Goal: Task Accomplishment & Management: Complete application form

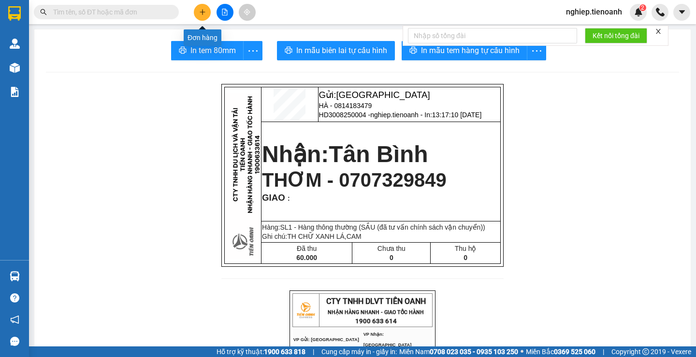
click at [202, 14] on icon "plus" at bounding box center [202, 12] width 7 height 7
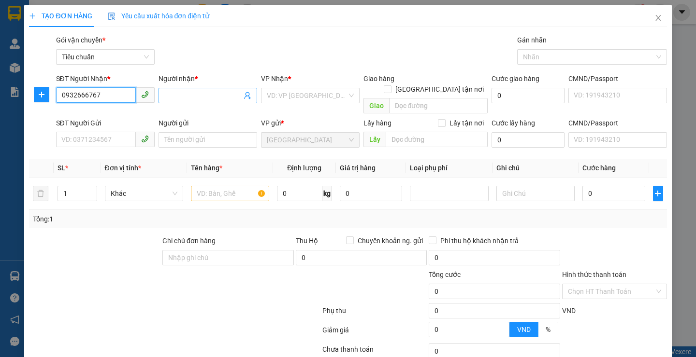
type input "0932666767"
click at [202, 95] on input "Người nhận *" at bounding box center [202, 95] width 77 height 11
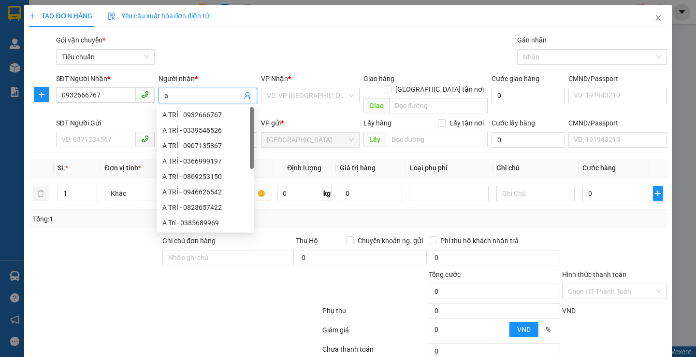
type input "a"
type input "A TRÍ"
click at [294, 97] on input "search" at bounding box center [307, 95] width 80 height 14
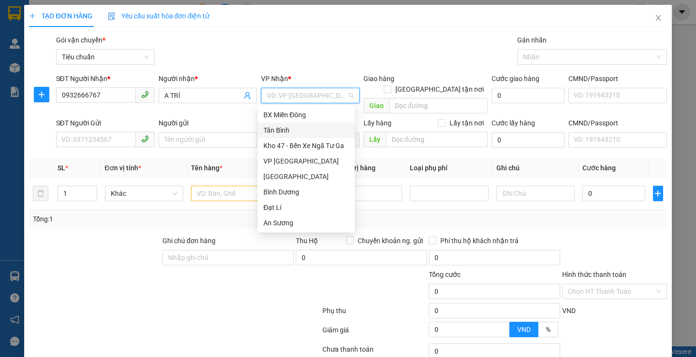
click at [273, 133] on div "Tân Bình" at bounding box center [305, 130] width 85 height 11
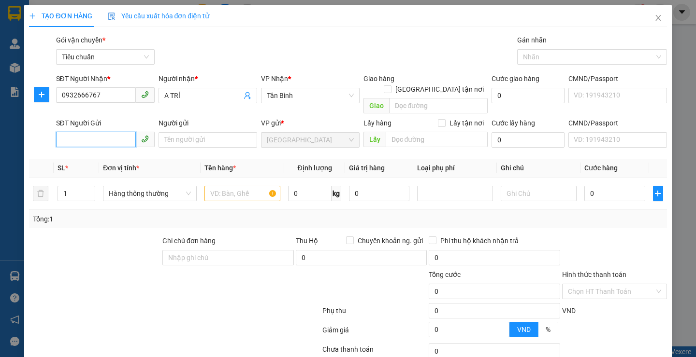
click at [84, 132] on input "SĐT Người Gửi" at bounding box center [96, 139] width 80 height 15
type input "0941708687"
click at [110, 151] on div "0941708687 - A TÚ" at bounding box center [103, 148] width 85 height 11
type input "A TÚ"
type input "0941708687"
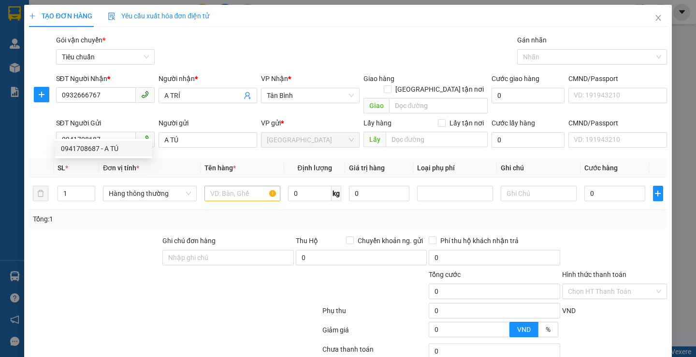
type input "40.000"
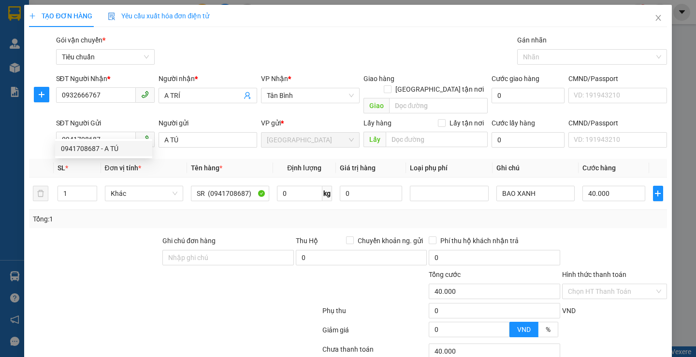
drag, startPoint x: 136, startPoint y: 242, endPoint x: 237, endPoint y: 211, distance: 105.4
click at [136, 242] on div at bounding box center [94, 253] width 133 height 34
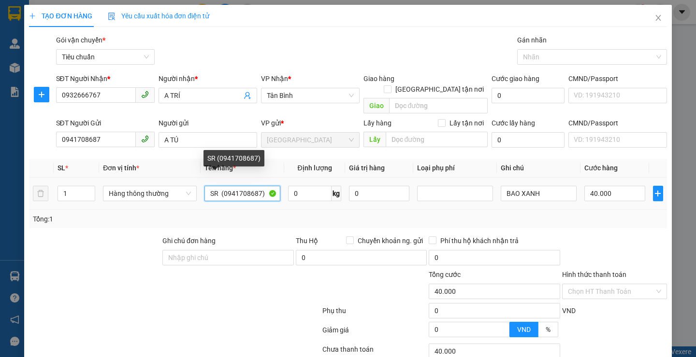
click at [265, 186] on input "SR (0941708687)" at bounding box center [242, 193] width 76 height 15
type input "S"
type input "SẦU RIÊNG"
click at [309, 191] on div "0 kg" at bounding box center [314, 193] width 53 height 19
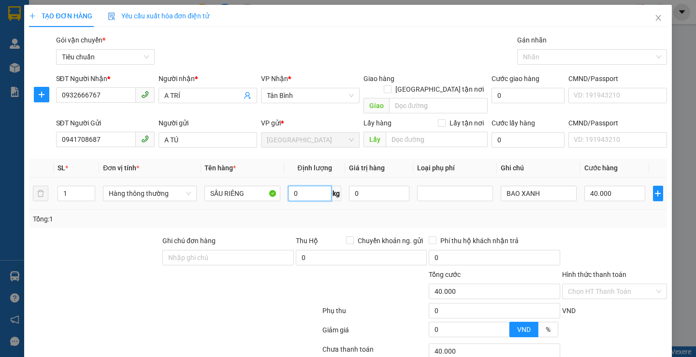
click at [302, 186] on input "0" at bounding box center [309, 193] width 43 height 15
type input "25"
click at [205, 303] on div at bounding box center [174, 312] width 293 height 19
click at [216, 303] on div at bounding box center [174, 312] width 293 height 19
type input "60.000"
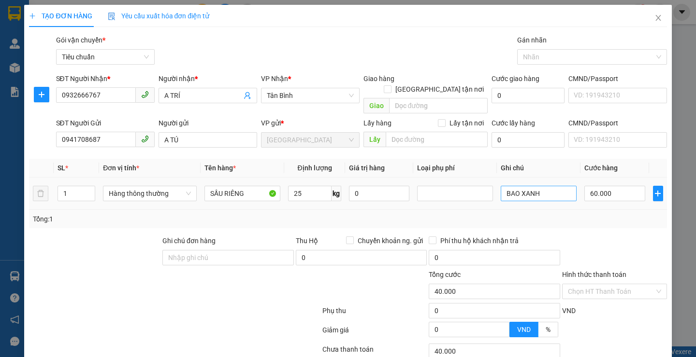
type input "60.000"
click at [545, 186] on input "BAO XANH" at bounding box center [538, 193] width 76 height 15
type input "B"
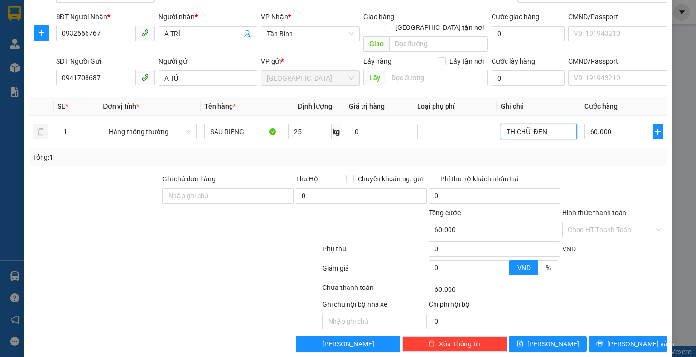
scroll to position [65, 0]
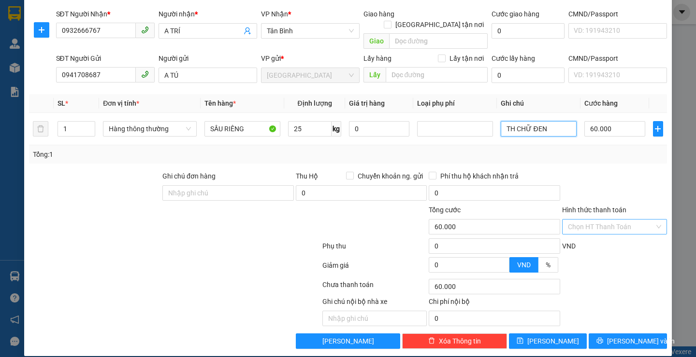
type input "TH CHỮ ĐEN"
click at [620, 220] on input "Hình thức thanh toán" at bounding box center [611, 227] width 86 height 14
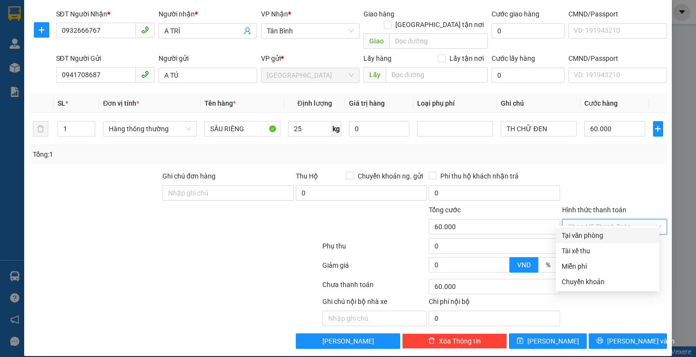
click at [616, 236] on div "Tại văn phòng" at bounding box center [607, 235] width 92 height 11
type input "0"
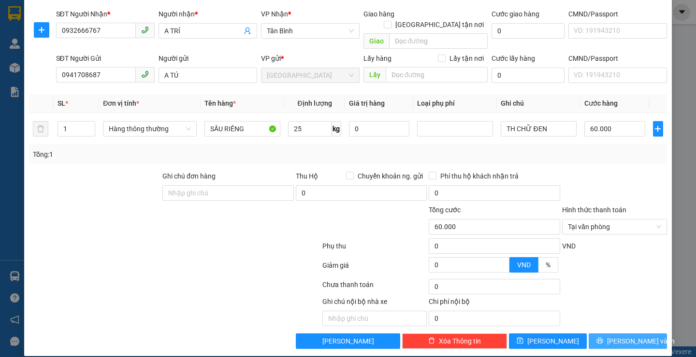
drag, startPoint x: 610, startPoint y: 333, endPoint x: 615, endPoint y: 322, distance: 12.3
click at [609, 334] on button "[PERSON_NAME] và In" at bounding box center [627, 341] width 78 height 15
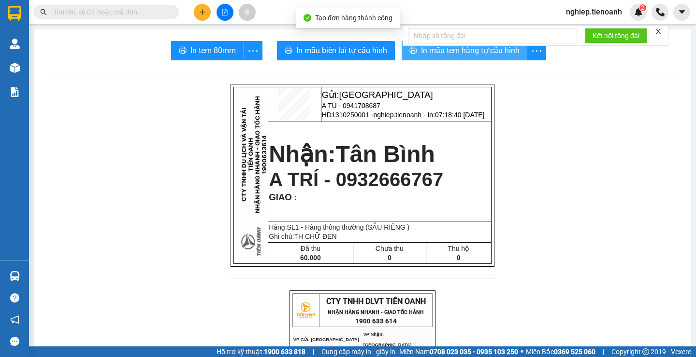
click at [453, 54] on span "In mẫu tem hàng tự cấu hình" at bounding box center [470, 50] width 99 height 12
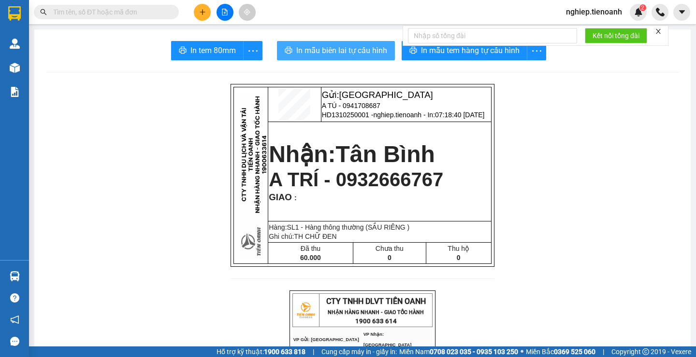
click at [364, 42] on button "In mẫu biên lai tự cấu hình" at bounding box center [336, 50] width 118 height 19
drag, startPoint x: 360, startPoint y: 50, endPoint x: 370, endPoint y: 53, distance: 11.2
click at [360, 50] on span "In mẫu biên lai tự cấu hình" at bounding box center [341, 50] width 91 height 12
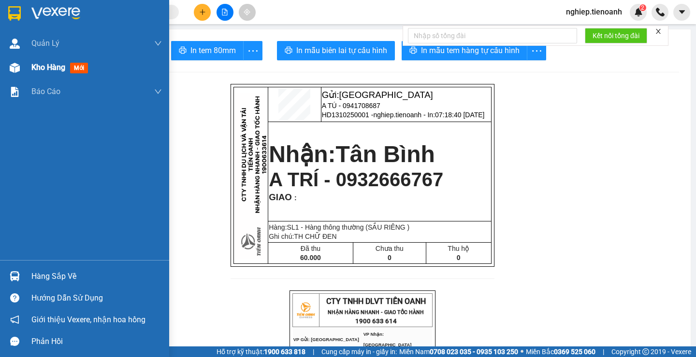
drag, startPoint x: 45, startPoint y: 69, endPoint x: 51, endPoint y: 57, distance: 13.2
click at [46, 68] on span "Kho hàng" at bounding box center [48, 67] width 34 height 9
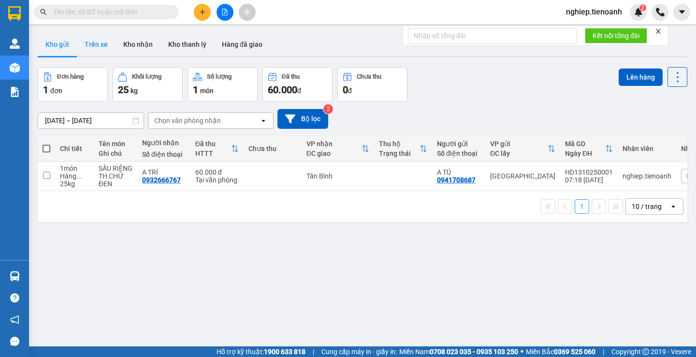
click at [99, 45] on button "Trên xe" at bounding box center [96, 44] width 39 height 23
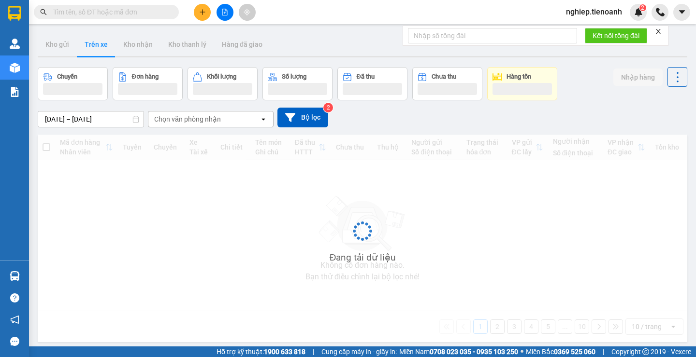
click at [184, 120] on div "Chọn văn phòng nhận" at bounding box center [187, 119] width 67 height 10
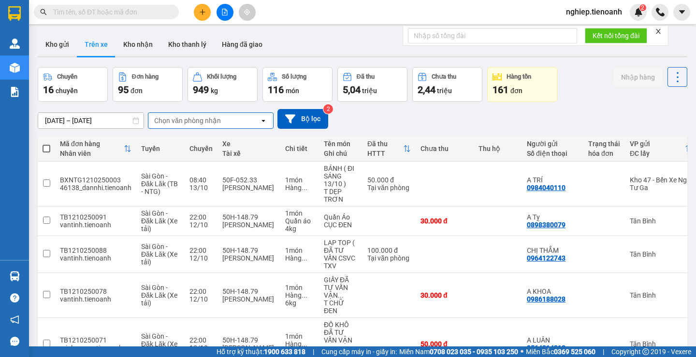
click at [173, 114] on div "Chọn văn phòng nhận" at bounding box center [203, 120] width 111 height 15
click at [167, 119] on div "Chọn văn phòng nhận" at bounding box center [187, 121] width 67 height 10
click at [174, 125] on div "Chọn văn phòng nhận" at bounding box center [187, 121] width 67 height 10
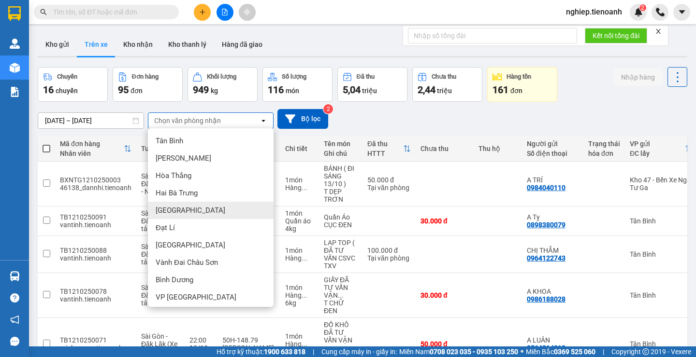
click at [167, 213] on span "[GEOGRAPHIC_DATA]" at bounding box center [191, 211] width 70 height 10
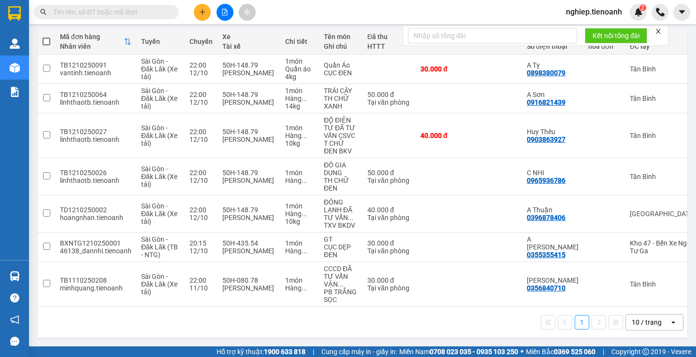
click at [48, 38] on span at bounding box center [47, 42] width 8 height 8
click at [46, 37] on input "checkbox" at bounding box center [46, 37] width 0 height 0
checkbox input "true"
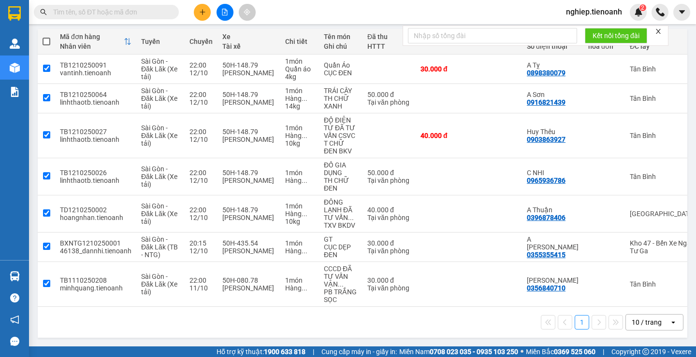
checkbox input "true"
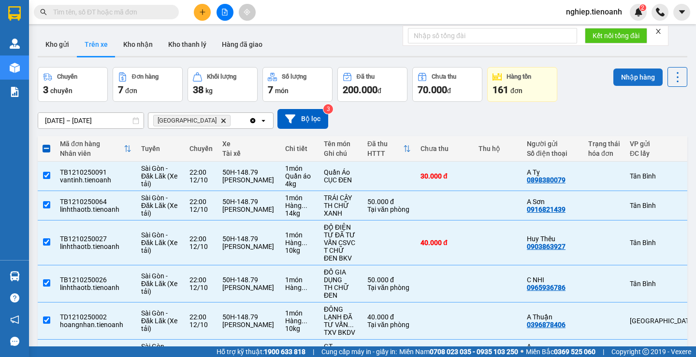
click at [628, 75] on button "Nhập hàng" at bounding box center [637, 77] width 49 height 17
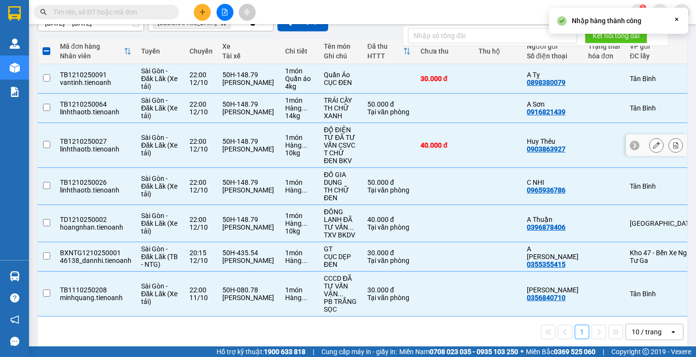
checkbox input "false"
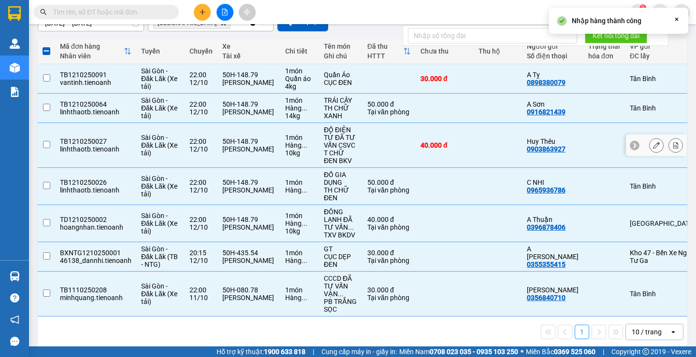
checkbox input "false"
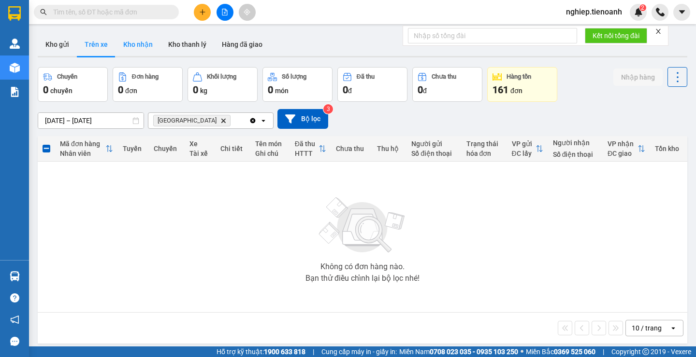
click at [135, 51] on button "Kho nhận" at bounding box center [137, 44] width 45 height 23
type input "[DATE] – [DATE]"
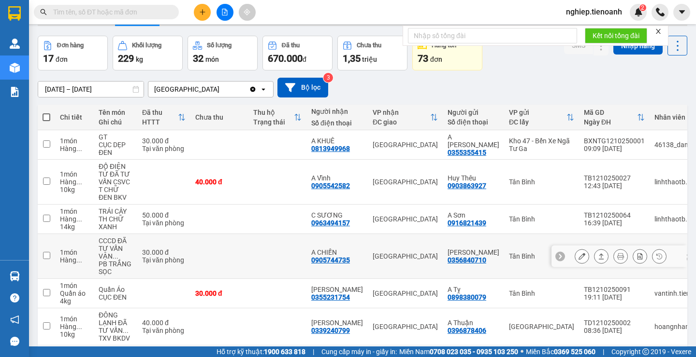
scroll to position [48, 0]
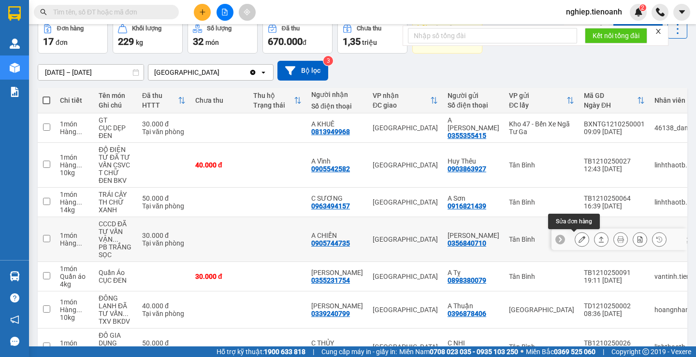
click at [578, 241] on icon at bounding box center [581, 239] width 7 height 7
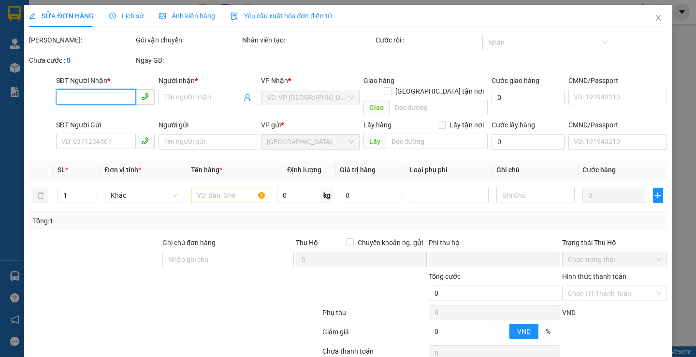
type input "0905744735"
type input "A CHIẾN"
type input "0356840710"
type input "[PERSON_NAME]"
type input "0"
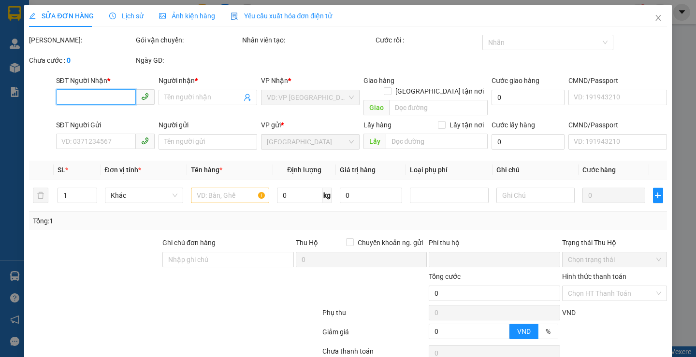
type input "30.000"
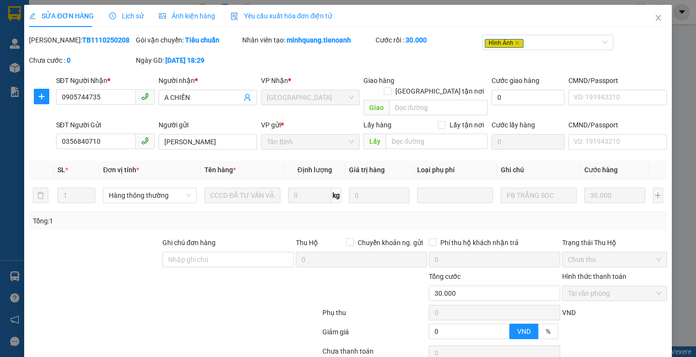
click at [196, 19] on span "Ảnh kiện hàng" at bounding box center [187, 16] width 56 height 8
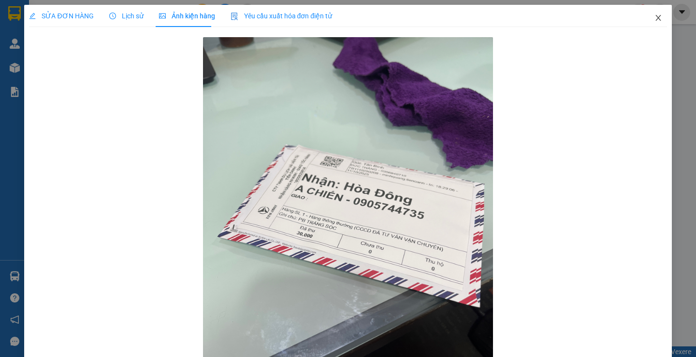
click at [654, 16] on icon "close" at bounding box center [658, 18] width 8 height 8
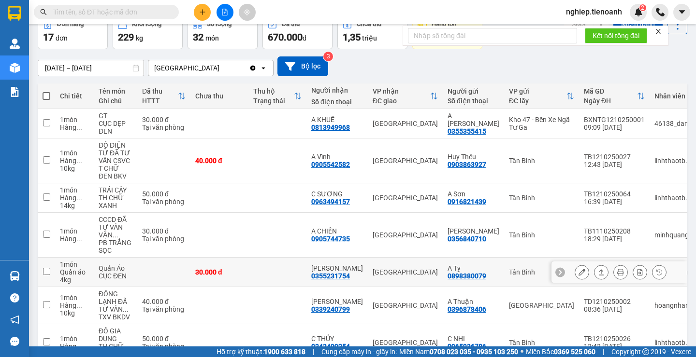
scroll to position [145, 0]
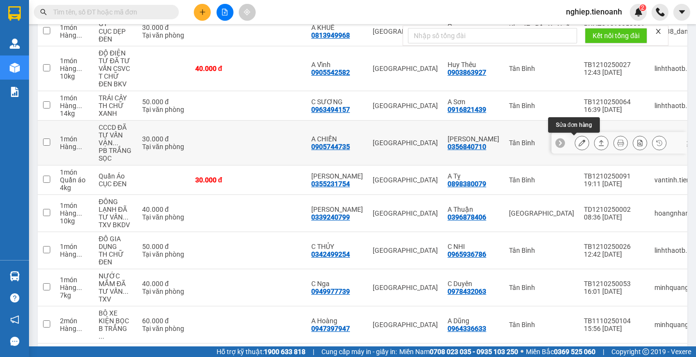
click at [578, 142] on icon at bounding box center [581, 143] width 7 height 7
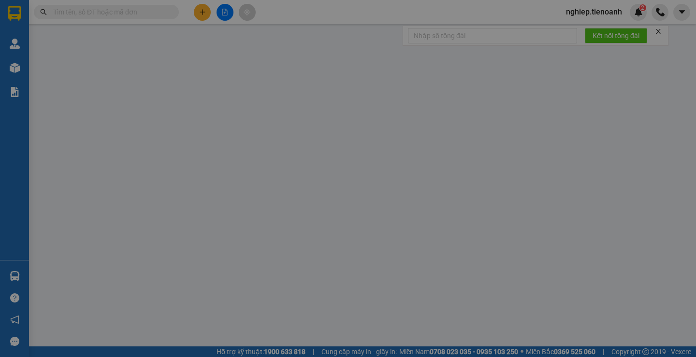
type input "0905744735"
type input "A CHIẾN"
type input "0356840710"
type input "[PERSON_NAME]"
type input "0"
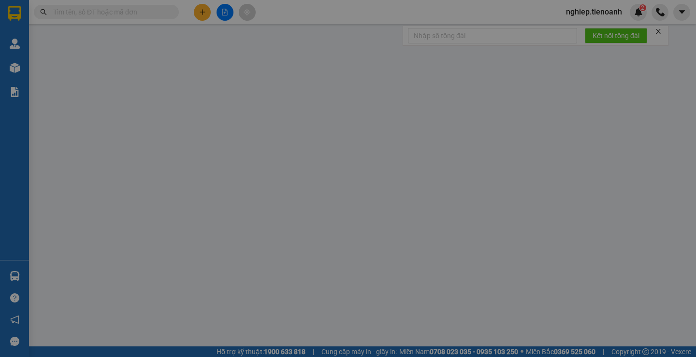
type input "30.000"
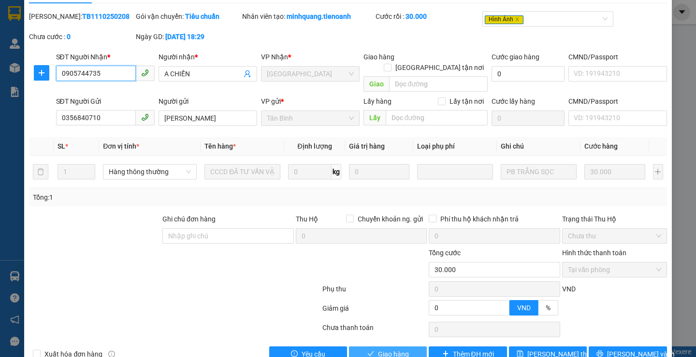
scroll to position [37, 0]
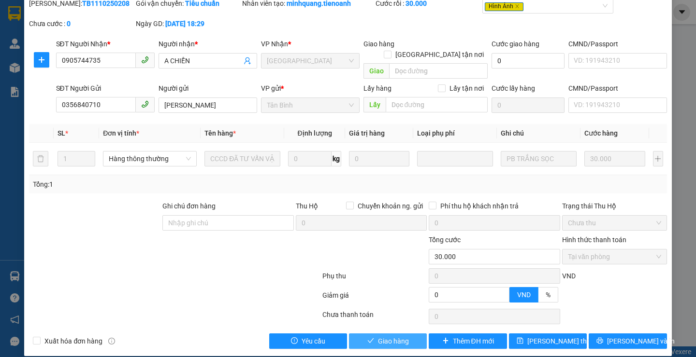
click at [401, 336] on span "Giao hàng" at bounding box center [393, 341] width 31 height 11
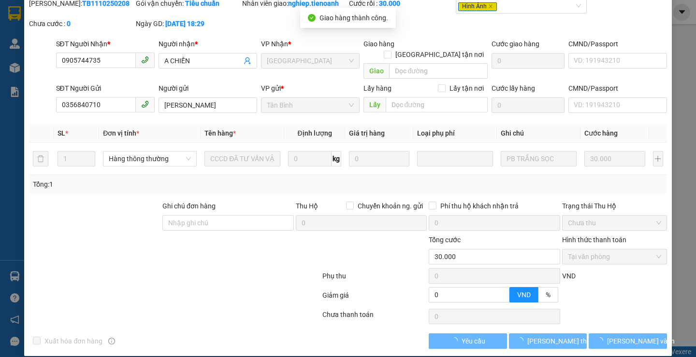
scroll to position [0, 0]
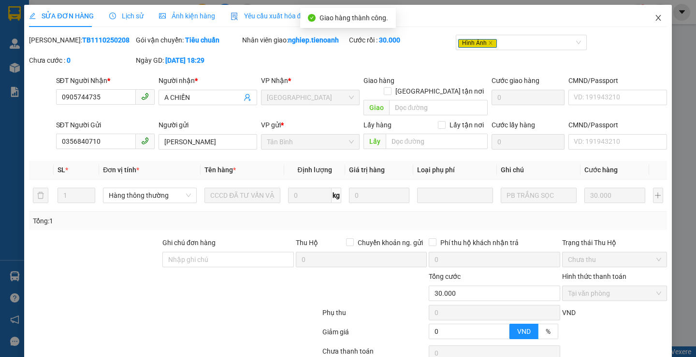
click at [654, 16] on icon "close" at bounding box center [658, 18] width 8 height 8
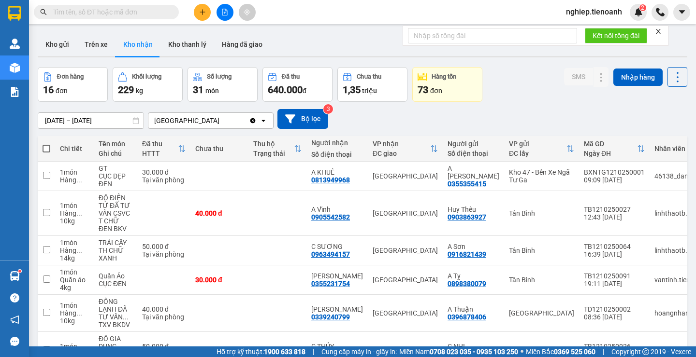
click at [71, 13] on input "text" at bounding box center [110, 12] width 114 height 11
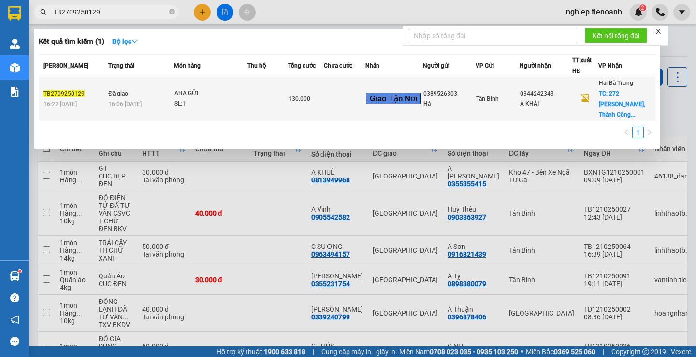
type input "TB2709250129"
click at [267, 111] on td at bounding box center [267, 99] width 41 height 44
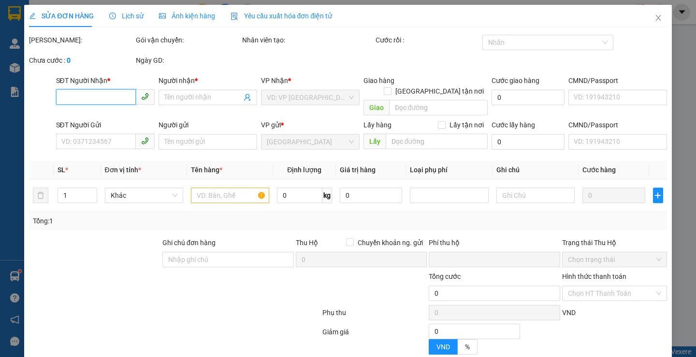
type input "0344242343"
type input "A KHẢI"
checkbox input "true"
type input "272 Hoàng Diệu, [PERSON_NAME], [GEOGRAPHIC_DATA], [GEOGRAPHIC_DATA]"
type input "60.000"
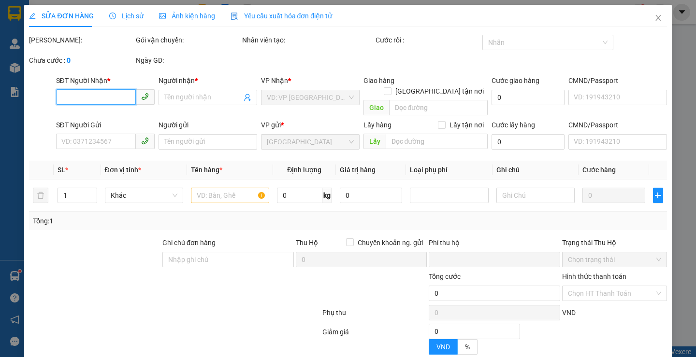
type input "0389526303"
type input "Hà"
type input "0"
type input "130.000"
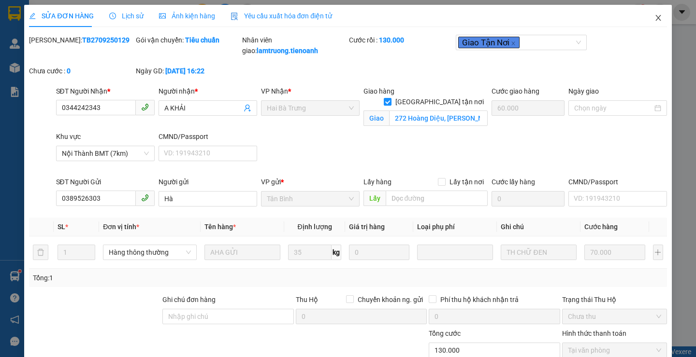
click at [654, 19] on icon "close" at bounding box center [658, 18] width 8 height 8
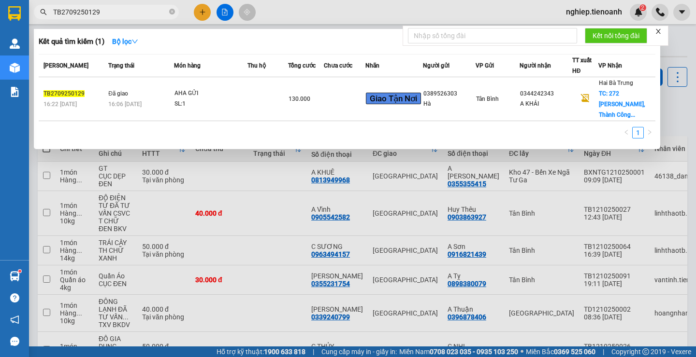
click at [112, 12] on input "TB2709250129" at bounding box center [110, 12] width 114 height 11
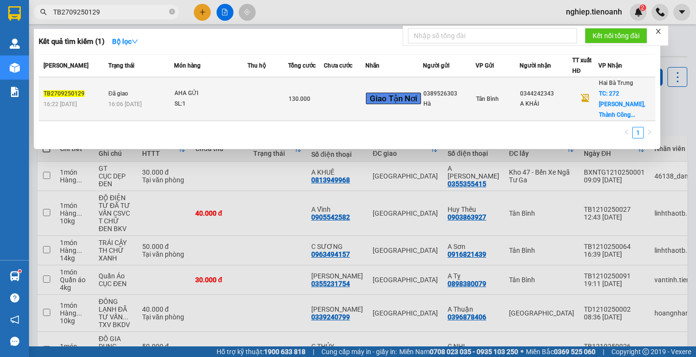
click at [351, 103] on td at bounding box center [345, 99] width 42 height 44
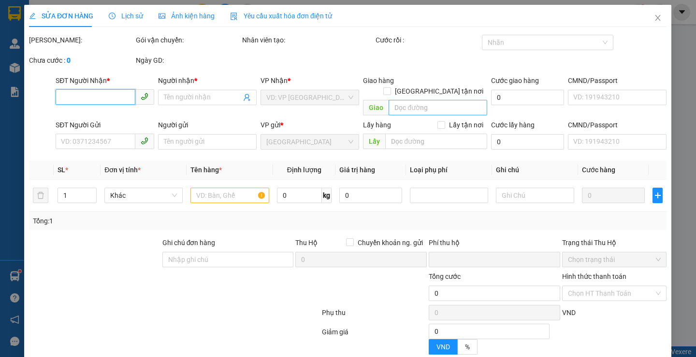
type input "0344242343"
type input "A KHẢI"
checkbox input "true"
type input "272 Hoàng Diệu, [PERSON_NAME], [GEOGRAPHIC_DATA], [GEOGRAPHIC_DATA]"
type input "60.000"
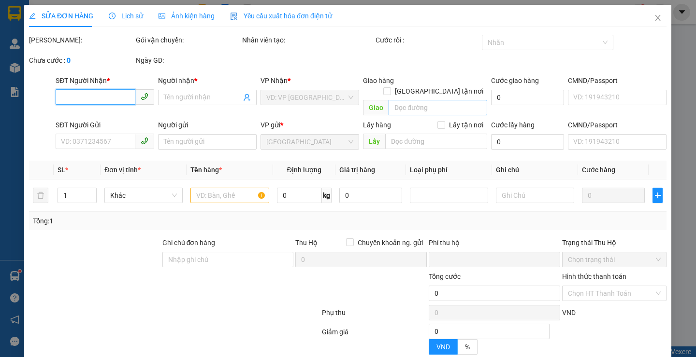
type input "0389526303"
type input "Hà"
type input "0"
type input "130.000"
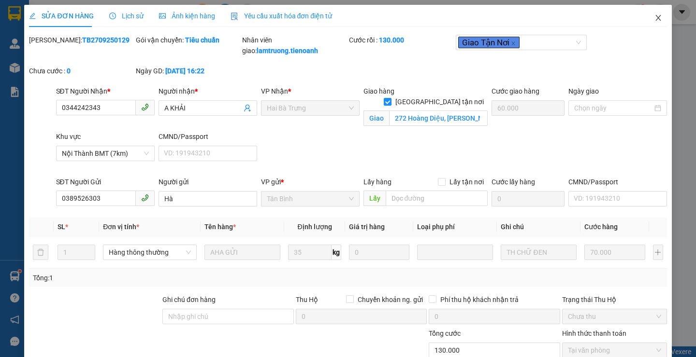
click at [655, 17] on icon "close" at bounding box center [657, 18] width 5 height 6
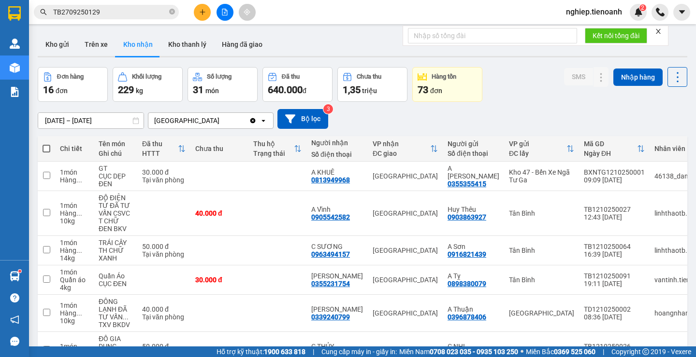
click at [121, 14] on input "TB2709250129" at bounding box center [110, 12] width 114 height 11
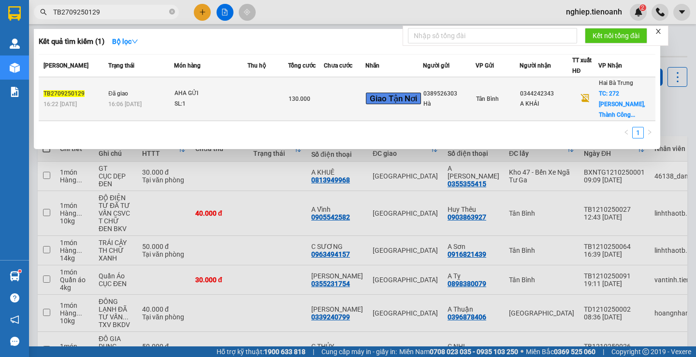
click at [341, 101] on td at bounding box center [345, 99] width 42 height 44
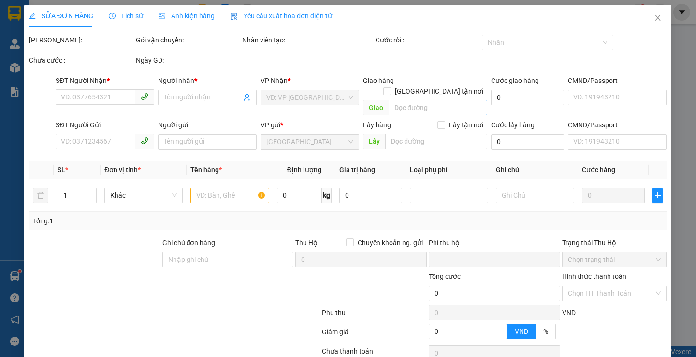
type input "0344242343"
type input "A KHẢI"
checkbox input "true"
type input "272 Hoàng Diệu, [PERSON_NAME], [GEOGRAPHIC_DATA], [GEOGRAPHIC_DATA]"
type input "60.000"
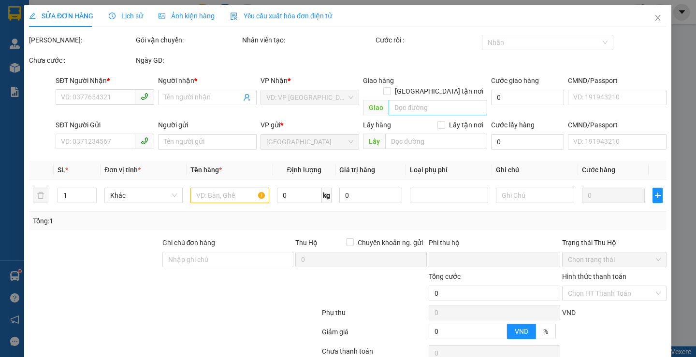
type input "0389526303"
type input "Hà"
type input "0"
type input "130.000"
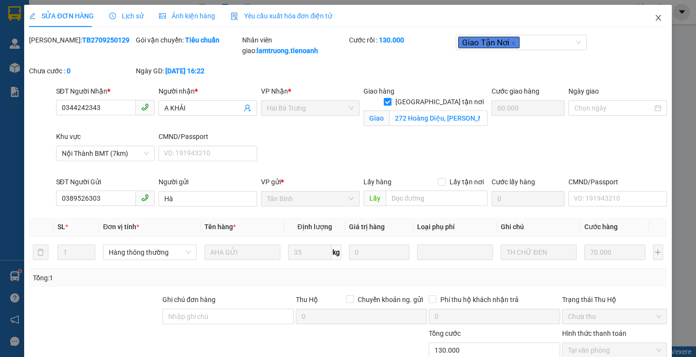
click at [654, 18] on icon "close" at bounding box center [658, 18] width 8 height 8
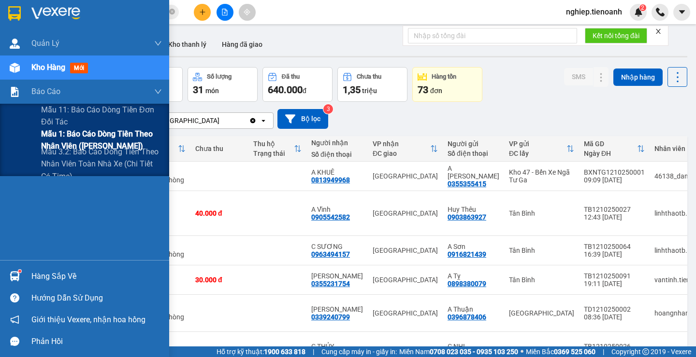
click at [57, 135] on span "Mẫu 1: Báo cáo dòng tiền theo nhân viên ([PERSON_NAME])" at bounding box center [101, 140] width 121 height 24
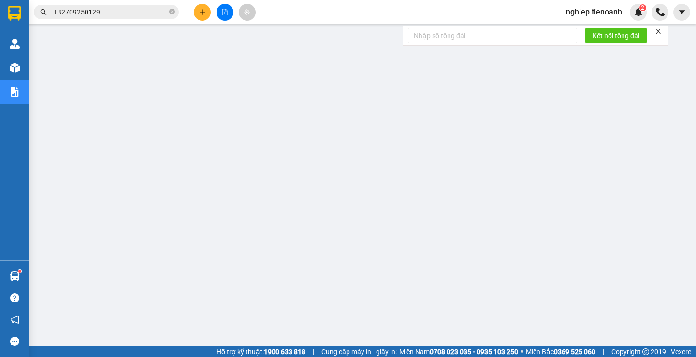
click at [105, 9] on input "TB2709250129" at bounding box center [110, 12] width 114 height 11
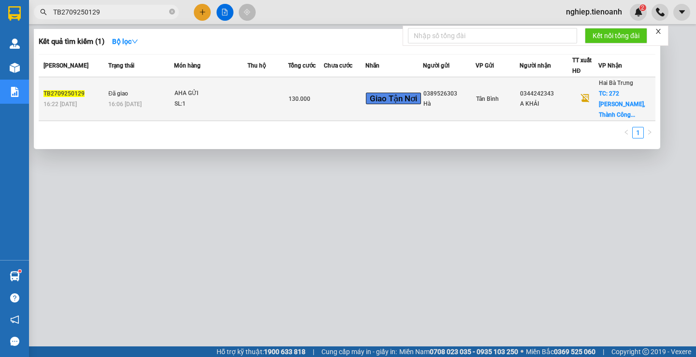
click at [233, 108] on div "SL: 1" at bounding box center [210, 104] width 72 height 11
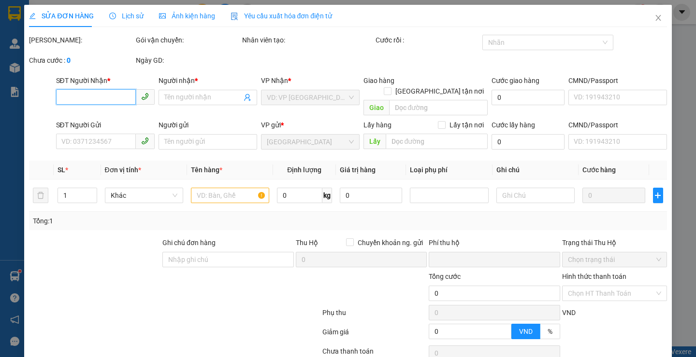
type input "0344242343"
type input "A KHẢI"
checkbox input "true"
type input "272 Hoàng Diệu, [PERSON_NAME], [GEOGRAPHIC_DATA], [GEOGRAPHIC_DATA]"
type input "60.000"
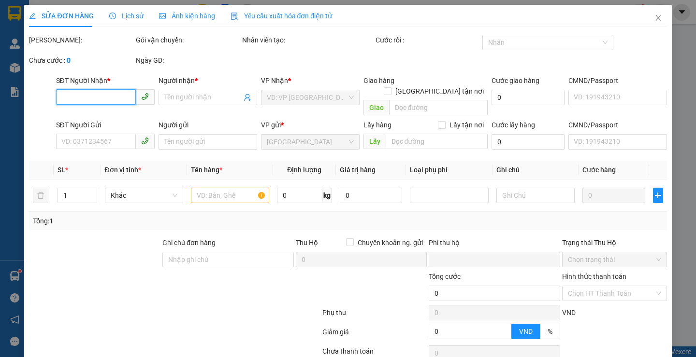
type input "0389526303"
type input "Hà"
type input "0"
type input "130.000"
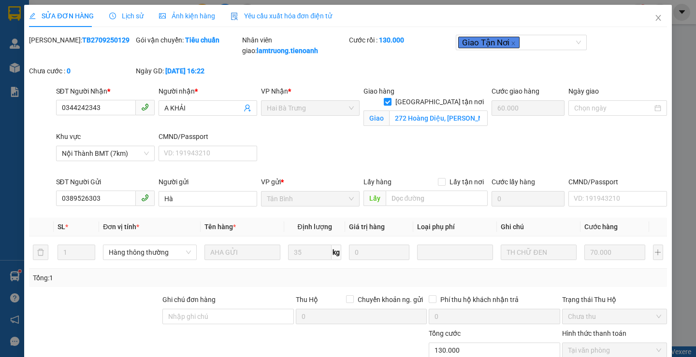
click at [140, 13] on div "Lịch sử" at bounding box center [126, 16] width 34 height 11
click at [140, 13] on span "Lịch sử" at bounding box center [126, 16] width 34 height 8
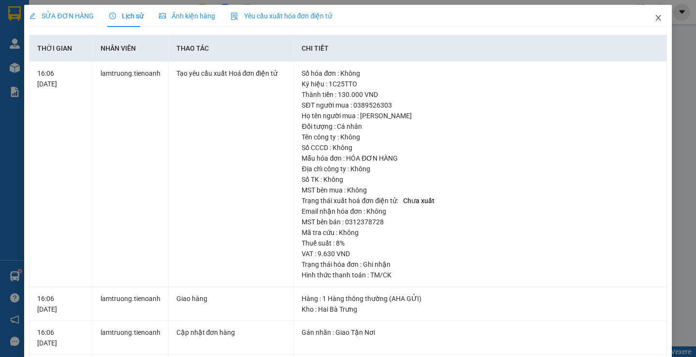
click at [655, 19] on icon "close" at bounding box center [657, 18] width 5 height 6
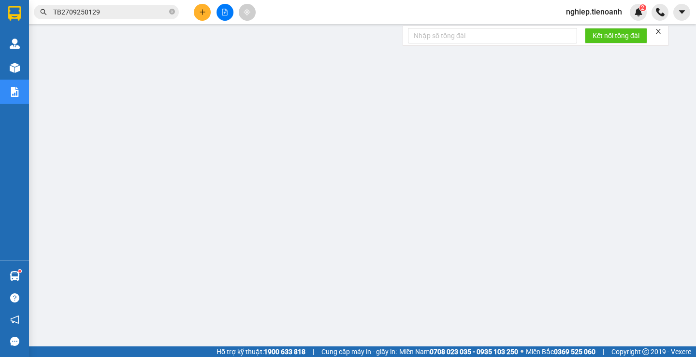
click at [105, 10] on input "TB2709250129" at bounding box center [110, 12] width 114 height 11
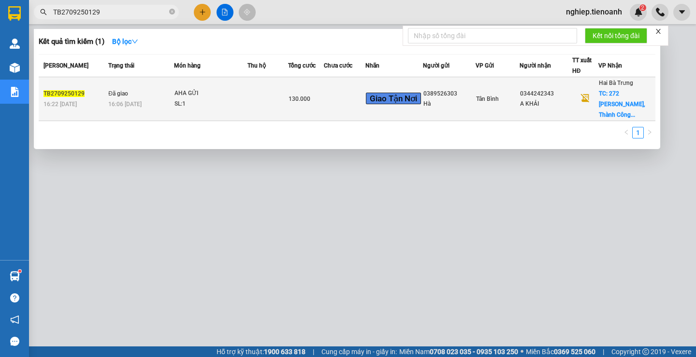
click at [355, 94] on td at bounding box center [345, 99] width 42 height 44
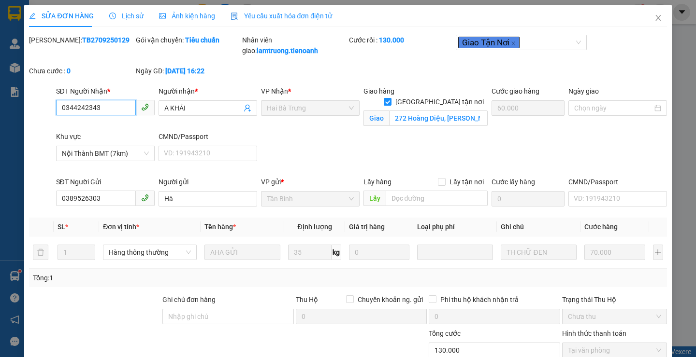
type input "0344242343"
type input "A KHẢI"
checkbox input "true"
type input "272 Hoàng Diệu, [PERSON_NAME], [GEOGRAPHIC_DATA], [GEOGRAPHIC_DATA]"
type input "60.000"
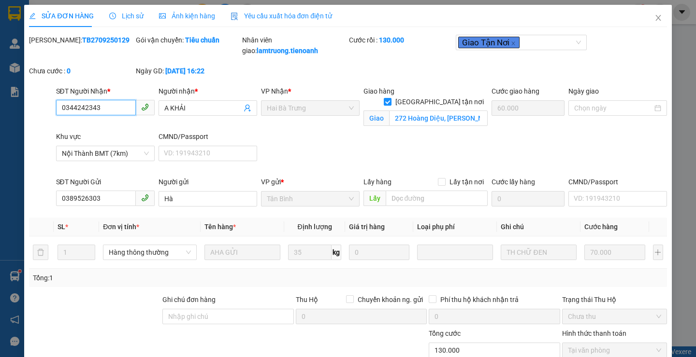
type input "0389526303"
type input "Hà"
type input "0"
type input "130.000"
click at [654, 20] on icon "close" at bounding box center [658, 18] width 8 height 8
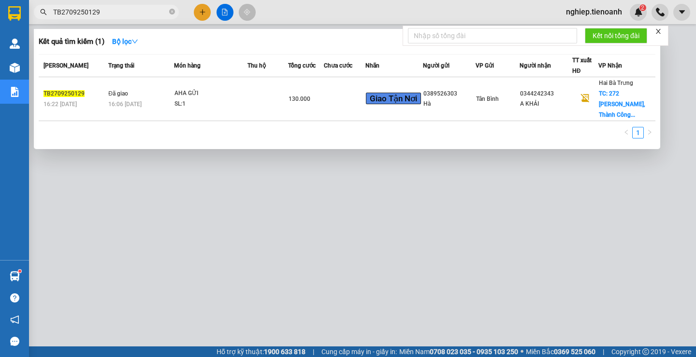
click at [120, 10] on input "TB2709250129" at bounding box center [110, 12] width 114 height 11
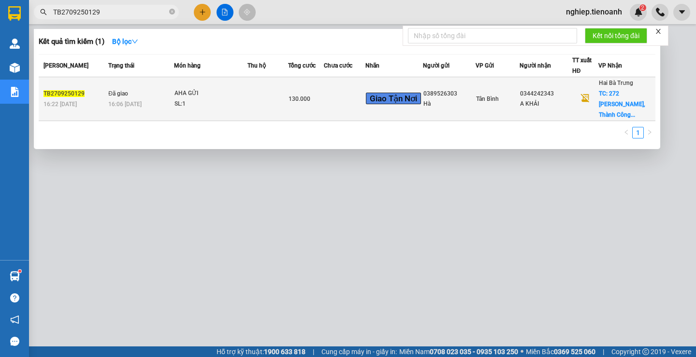
click at [275, 97] on td at bounding box center [267, 99] width 41 height 44
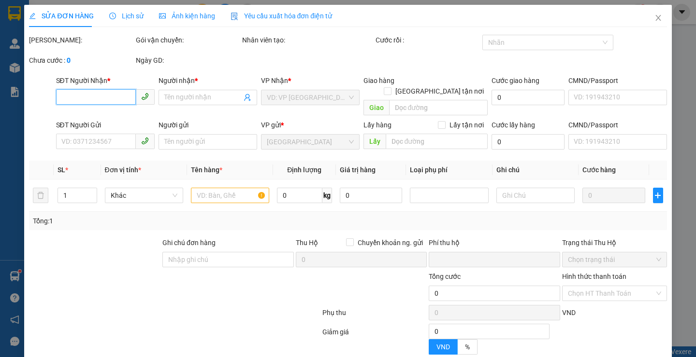
type input "0344242343"
type input "A KHẢI"
checkbox input "true"
type input "272 Hoàng Diệu, [PERSON_NAME], [GEOGRAPHIC_DATA], [GEOGRAPHIC_DATA]"
type input "60.000"
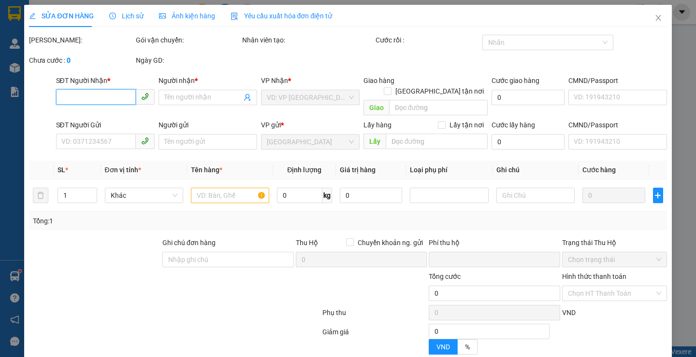
type input "0389526303"
type input "Hà"
type input "0"
type input "130.000"
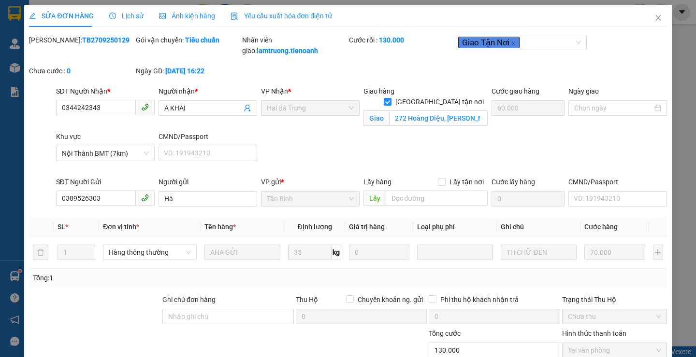
click at [134, 19] on span "Lịch sử" at bounding box center [126, 16] width 34 height 8
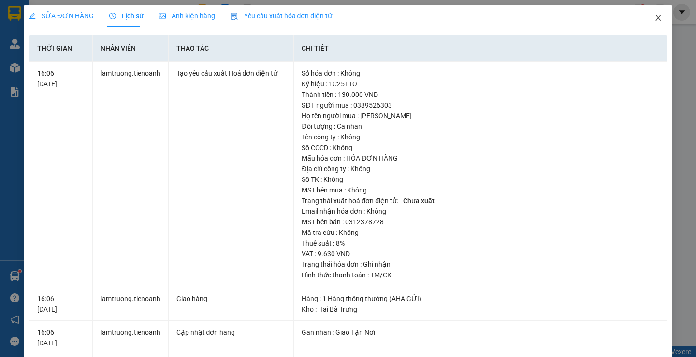
click at [654, 17] on icon "close" at bounding box center [658, 18] width 8 height 8
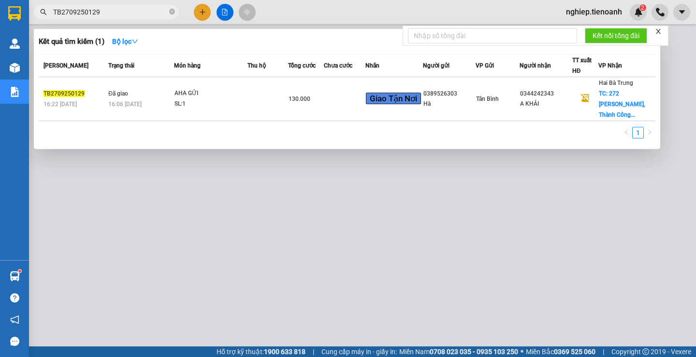
click at [114, 15] on input "TB2709250129" at bounding box center [110, 12] width 114 height 11
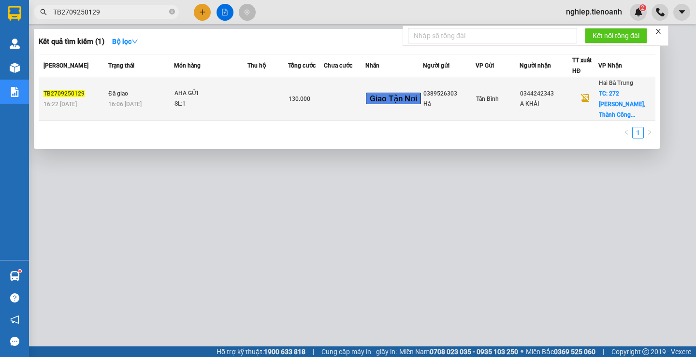
click at [474, 108] on div "Hà" at bounding box center [448, 104] width 51 height 10
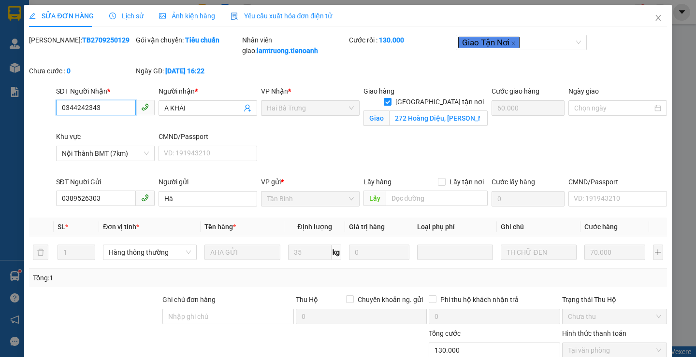
type input "0344242343"
type input "A KHẢI"
checkbox input "true"
type input "272 Hoàng Diệu, [PERSON_NAME], [GEOGRAPHIC_DATA], [GEOGRAPHIC_DATA]"
type input "60.000"
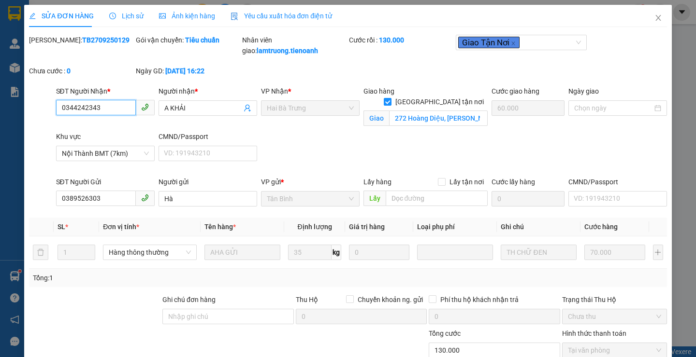
type input "0389526303"
type input "Hà"
type input "0"
type input "130.000"
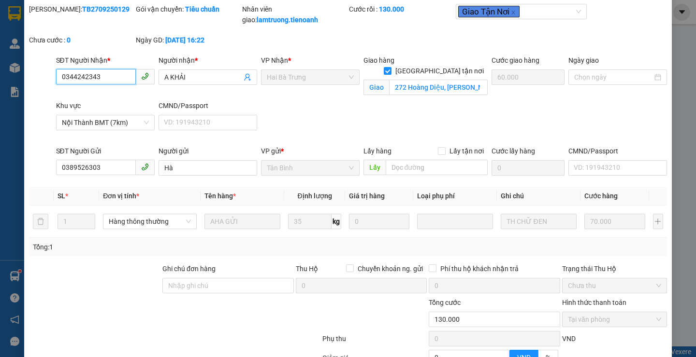
scroll to position [48, 0]
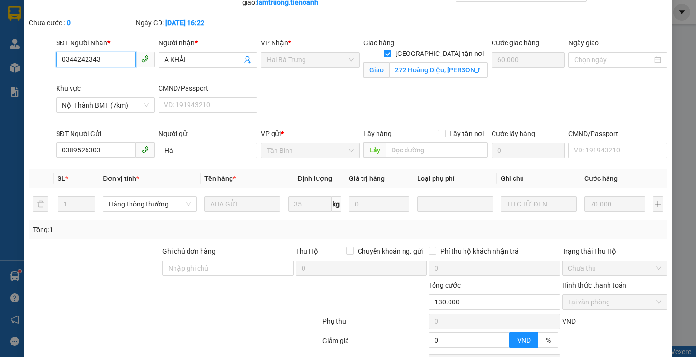
click at [115, 65] on input "0344242343" at bounding box center [96, 59] width 80 height 15
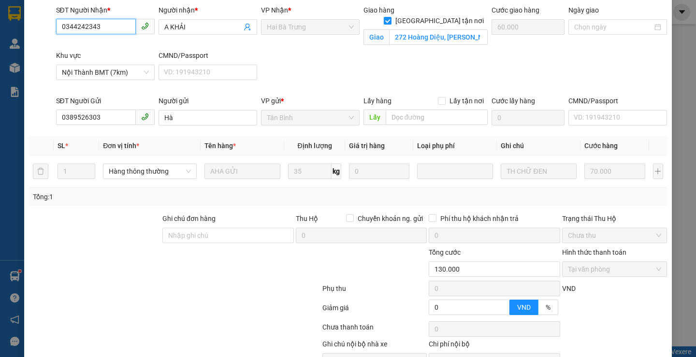
scroll to position [134, 0]
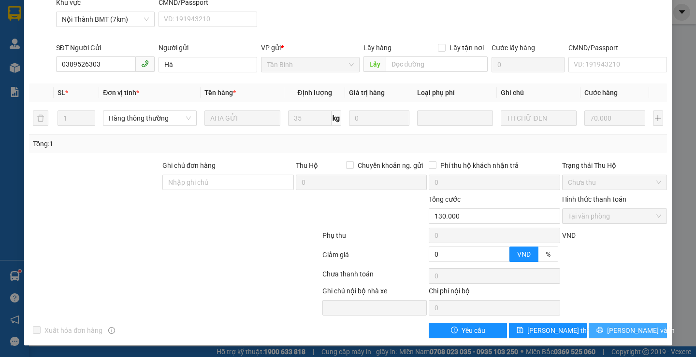
click at [616, 334] on span "[PERSON_NAME] và In" at bounding box center [641, 331] width 68 height 11
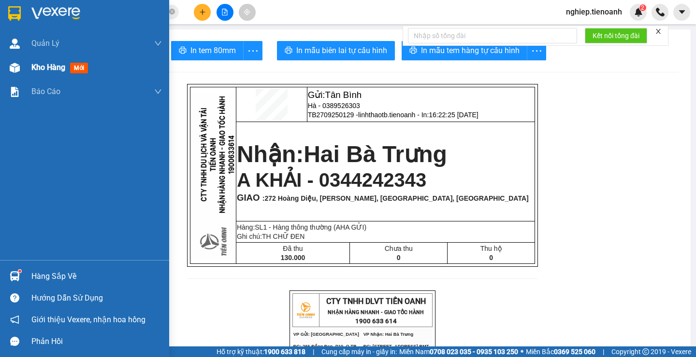
click at [36, 66] on span "Kho hàng" at bounding box center [48, 67] width 34 height 9
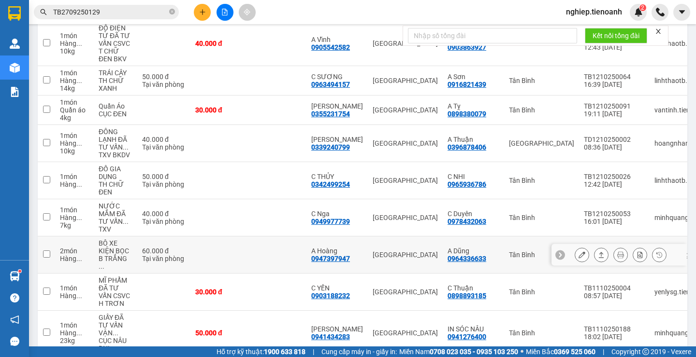
scroll to position [193, 0]
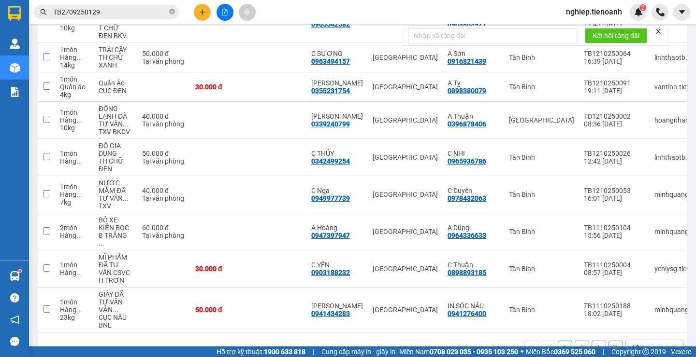
click at [113, 10] on input "TB2709250129" at bounding box center [110, 12] width 114 height 11
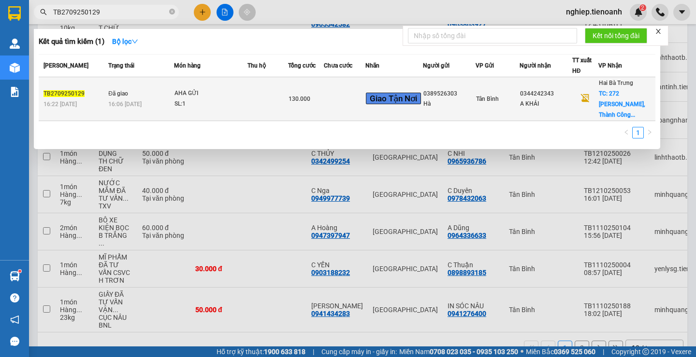
click at [239, 104] on div "SL: 1" at bounding box center [210, 104] width 72 height 11
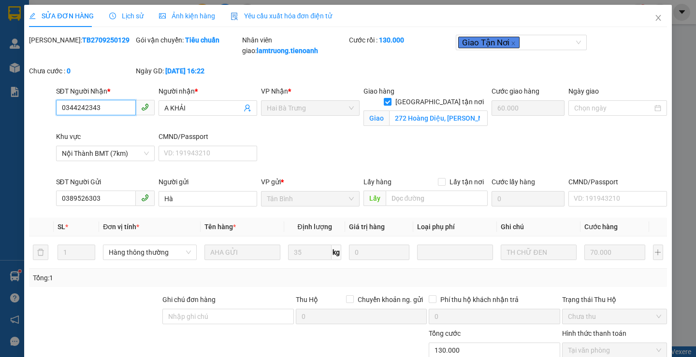
type input "0344242343"
type input "A KHẢI"
checkbox input "true"
type input "272 Hoàng Diệu, [PERSON_NAME], [GEOGRAPHIC_DATA], [GEOGRAPHIC_DATA]"
type input "60.000"
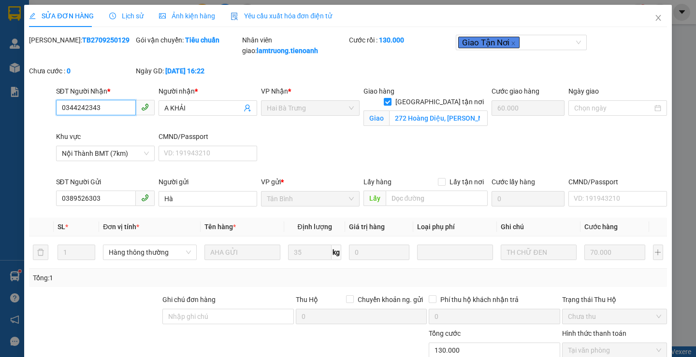
type input "0389526303"
type input "Hà"
type input "0"
type input "130.000"
click at [131, 19] on span "Lịch sử" at bounding box center [126, 16] width 34 height 8
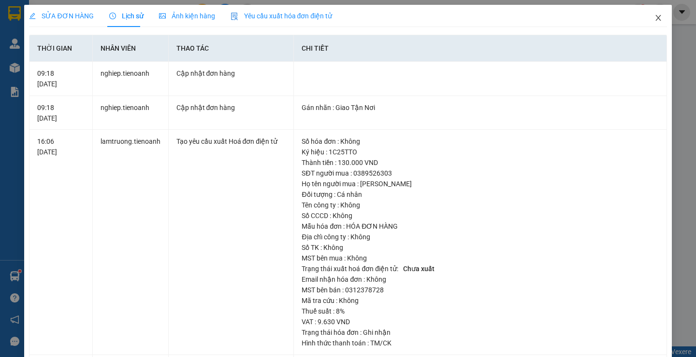
click at [654, 19] on icon "close" at bounding box center [658, 18] width 8 height 8
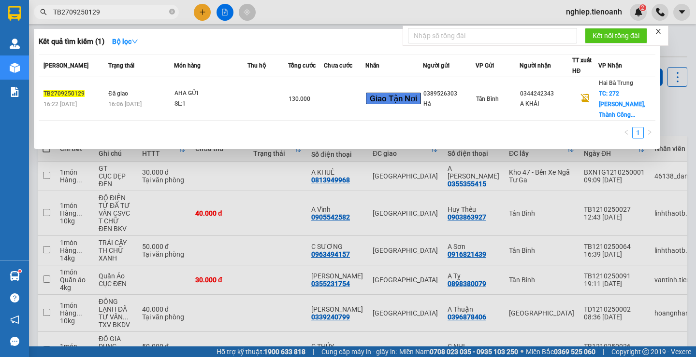
click at [109, 15] on input "TB2709250129" at bounding box center [110, 12] width 114 height 11
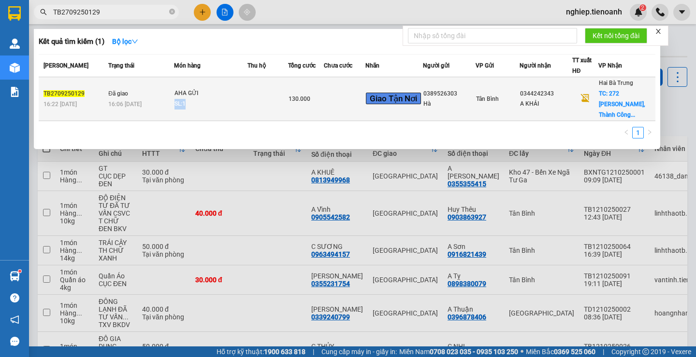
click at [232, 99] on span "AHA GỬI SL: 1" at bounding box center [210, 98] width 72 height 21
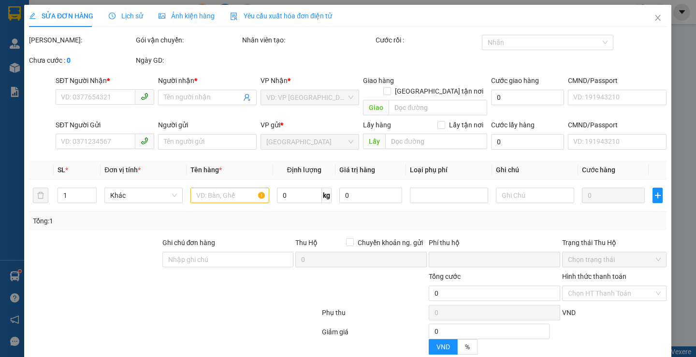
type input "0344242343"
type input "A KHẢI"
checkbox input "true"
type input "272 Hoàng Diệu, [PERSON_NAME], [GEOGRAPHIC_DATA], [GEOGRAPHIC_DATA]"
type input "60.000"
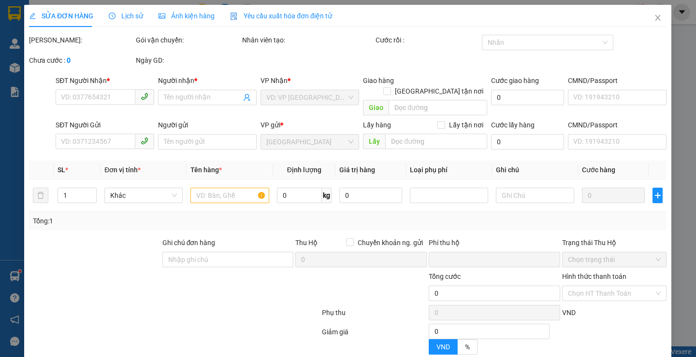
type input "0389526303"
type input "Hà"
type input "0"
type input "130.000"
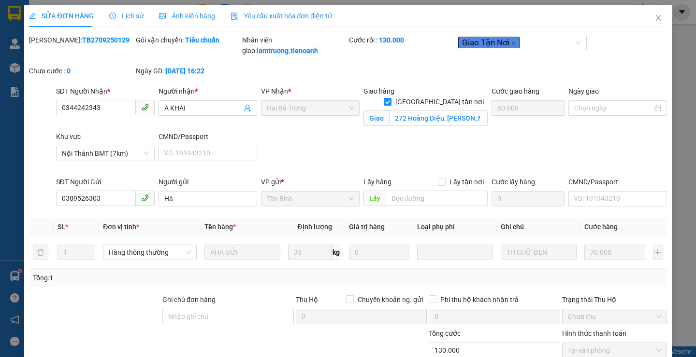
click at [130, 12] on span "Lịch sử" at bounding box center [126, 16] width 34 height 8
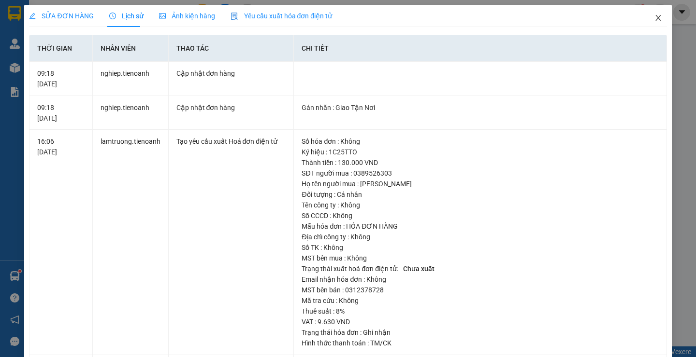
click at [654, 16] on icon "close" at bounding box center [658, 18] width 8 height 8
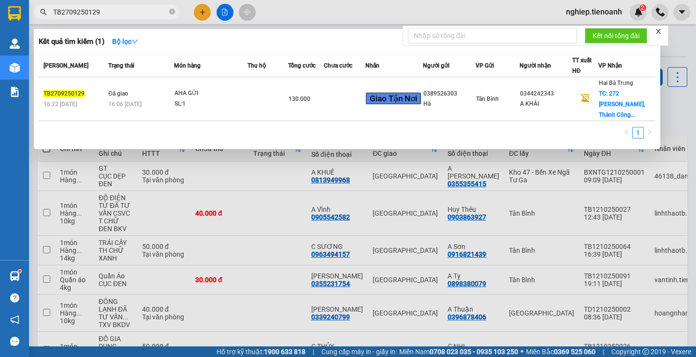
click at [114, 8] on input "TB2709250129" at bounding box center [110, 12] width 114 height 11
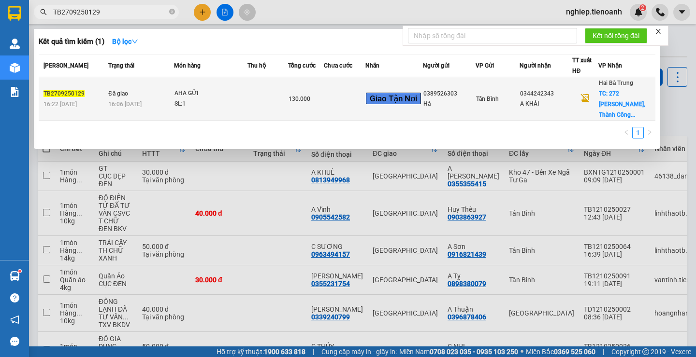
click at [242, 94] on div "AHA GỬI" at bounding box center [210, 93] width 72 height 11
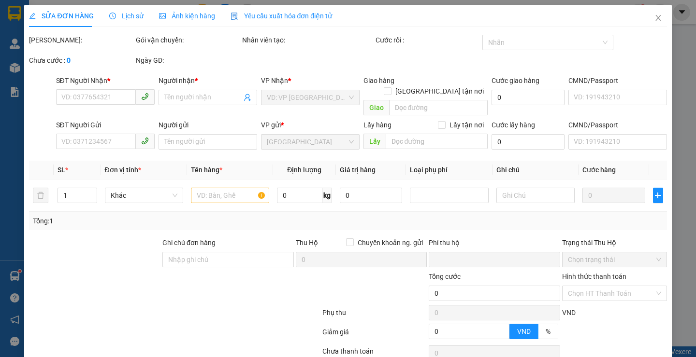
click at [129, 17] on span "Lịch sử" at bounding box center [126, 16] width 34 height 8
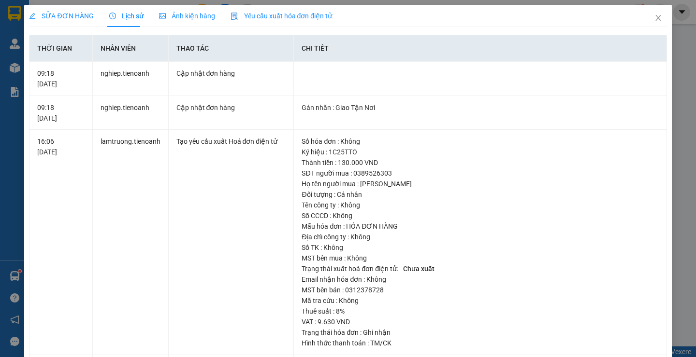
click at [682, 186] on div "SỬA ĐƠN HÀNG Lịch sử Ảnh kiện hàng Yêu cầu xuất hóa đơn điện tử Total Paid Fee …" at bounding box center [348, 178] width 696 height 357
click at [654, 14] on icon "close" at bounding box center [658, 18] width 8 height 8
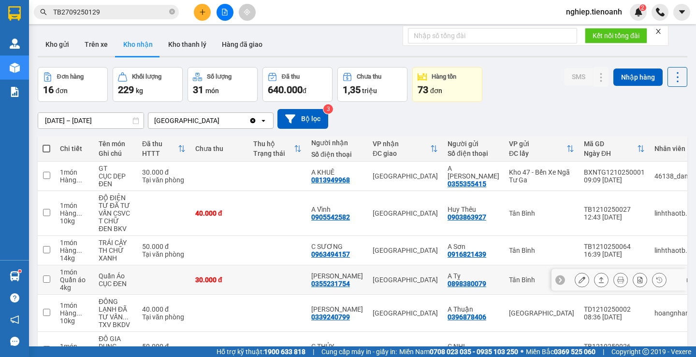
click at [62, 276] on div "Quần áo" at bounding box center [74, 280] width 29 height 8
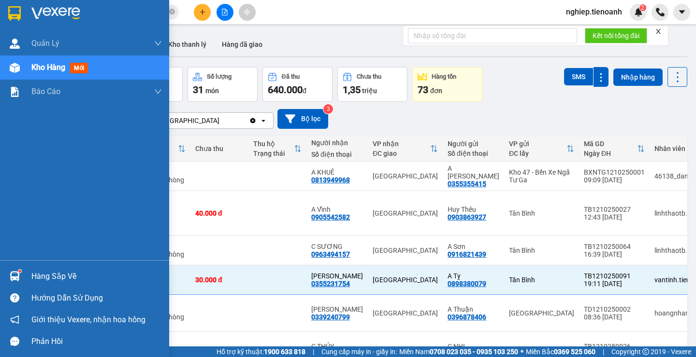
click at [49, 274] on div "Hàng sắp về" at bounding box center [96, 277] width 130 height 14
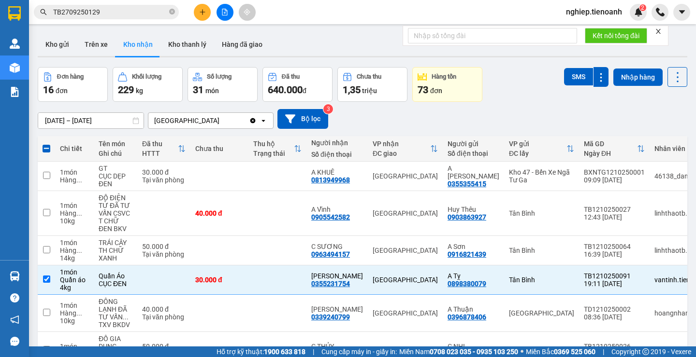
click at [515, 96] on section "Kết quả tìm kiếm ( 1 ) Bộ lọc Mã ĐH Trạng thái Món hàng Thu hộ Tổng cước Chưa c…" at bounding box center [348, 178] width 696 height 357
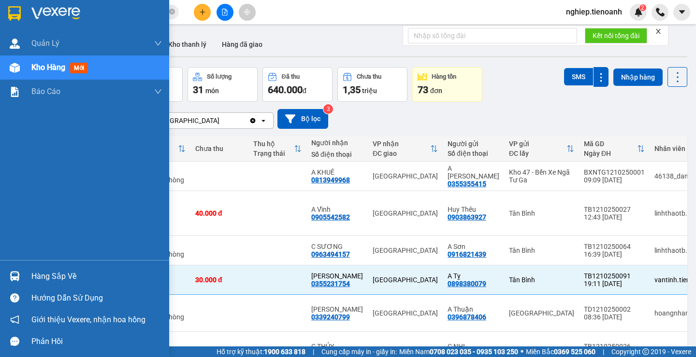
click at [43, 276] on div "Hàng sắp về" at bounding box center [96, 277] width 130 height 14
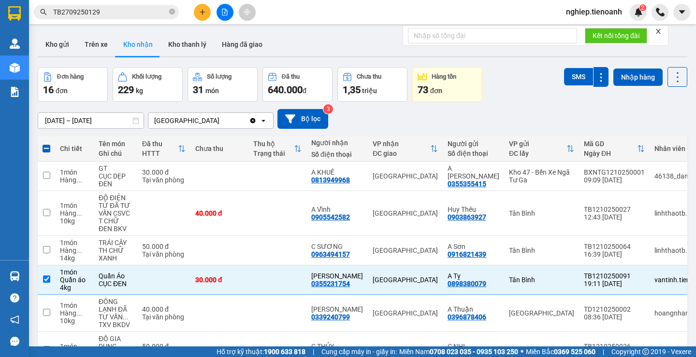
click at [506, 89] on section "Kết quả tìm kiếm ( 1 ) Bộ lọc Mã ĐH Trạng thái Món hàng Thu hộ Tổng cước Chưa c…" at bounding box center [348, 178] width 696 height 357
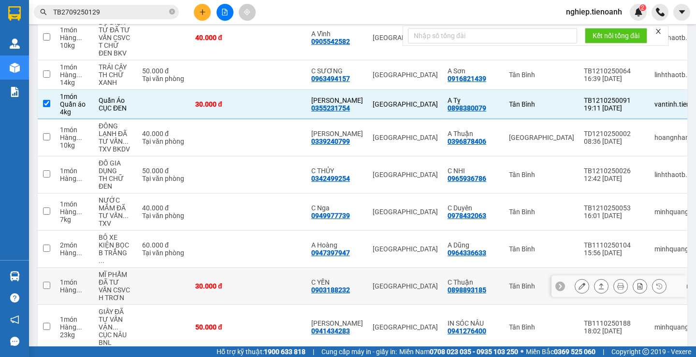
scroll to position [215, 0]
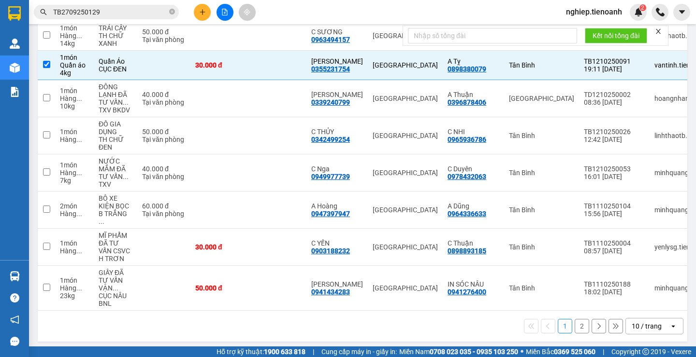
click at [574, 320] on button "2" at bounding box center [581, 326] width 14 height 14
checkbox input "false"
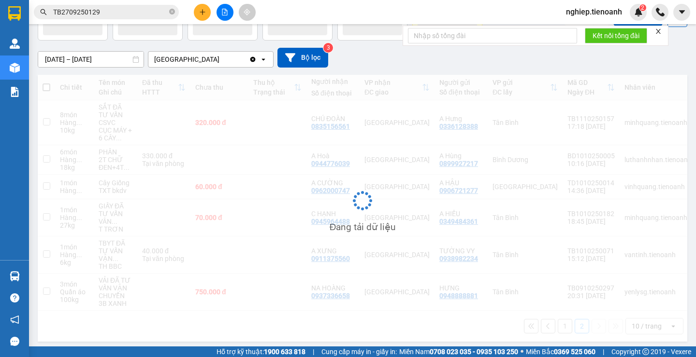
scroll to position [61, 0]
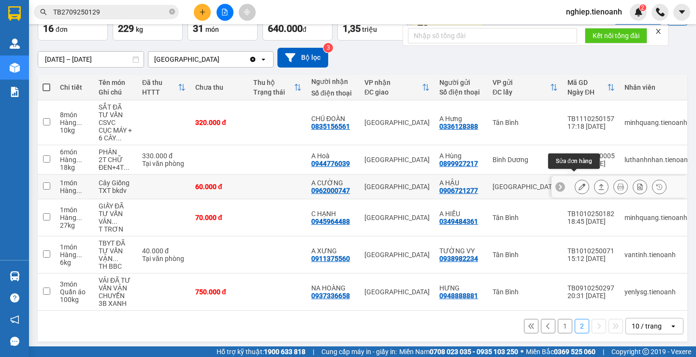
click at [578, 184] on icon at bounding box center [581, 187] width 7 height 7
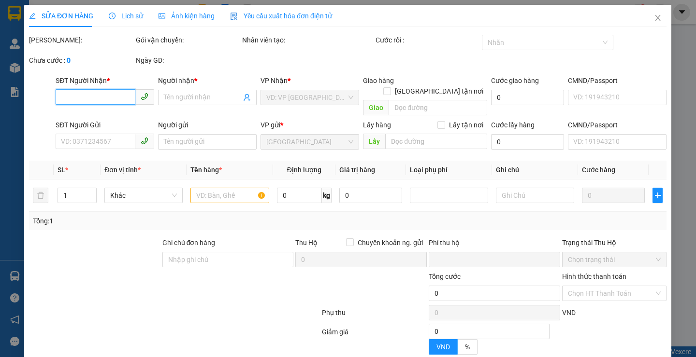
type input "0962000747"
type input "A CƯỜNG"
type input "0906721277"
type input "A HẬU"
type input "(ĐÃ TƯ VẤN VẬN CHUYỂN)"
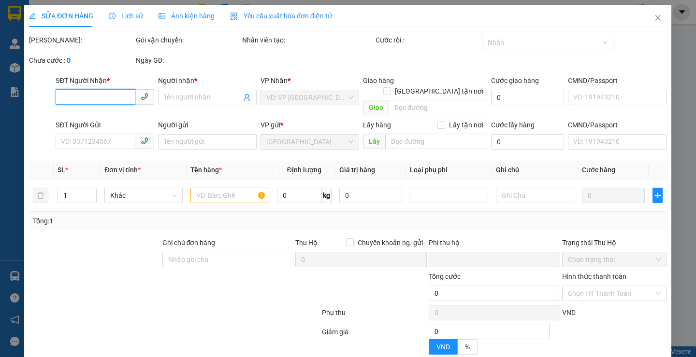
type input "0"
type input "60.000"
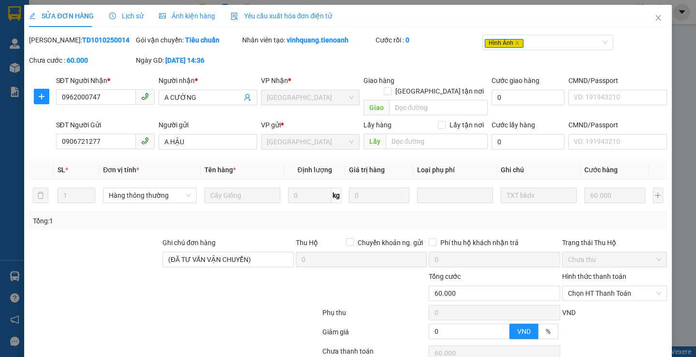
click at [135, 14] on span "Lịch sử" at bounding box center [126, 16] width 34 height 8
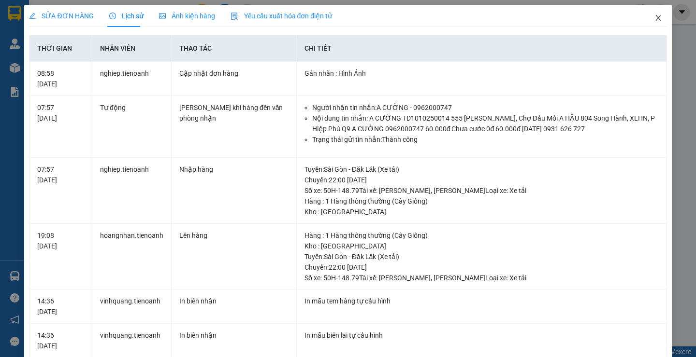
click at [649, 13] on span "Close" at bounding box center [657, 18] width 27 height 27
click at [649, 13] on div "nghiep.tienoanh 2" at bounding box center [627, 12] width 138 height 17
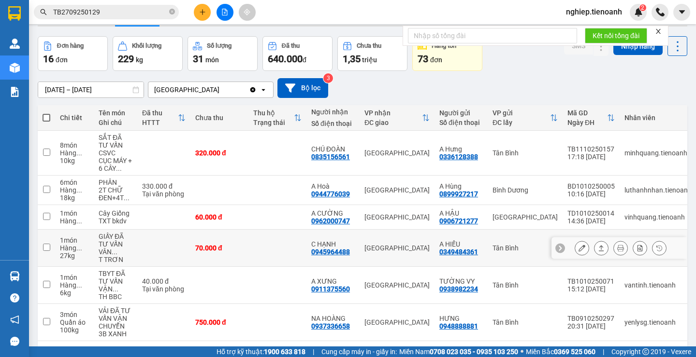
scroll to position [48, 0]
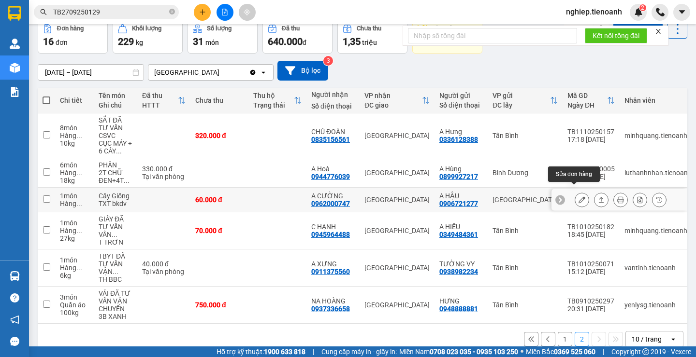
click at [578, 197] on icon at bounding box center [581, 200] width 7 height 7
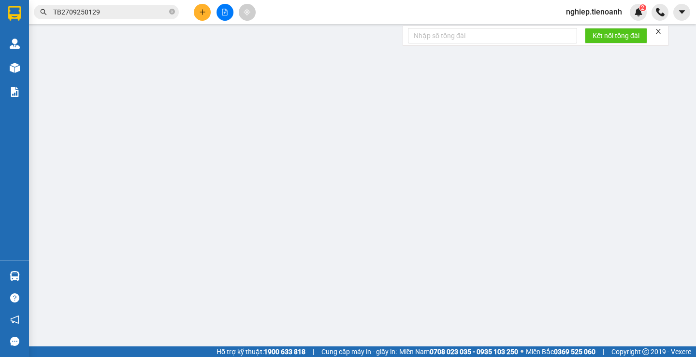
type input "0962000747"
type input "A CƯỜNG"
type input "0906721277"
type input "A HẬU"
type input "(ĐÃ TƯ VẤN VẬN CHUYỂN)"
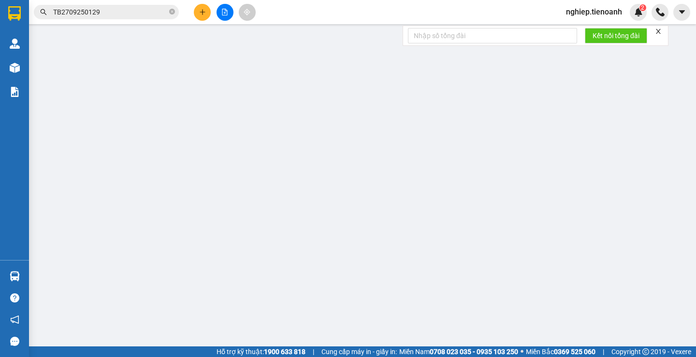
type input "0"
type input "60.000"
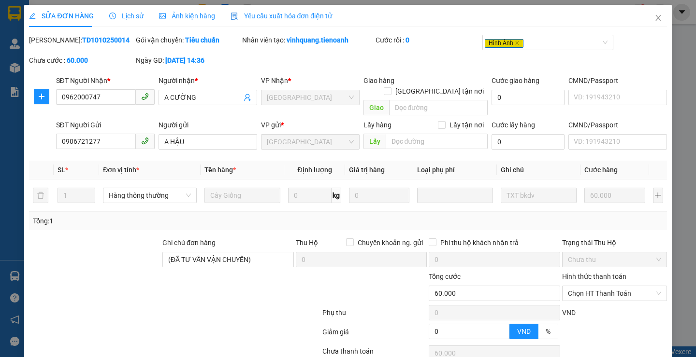
click at [121, 14] on span "Lịch sử" at bounding box center [126, 16] width 34 height 8
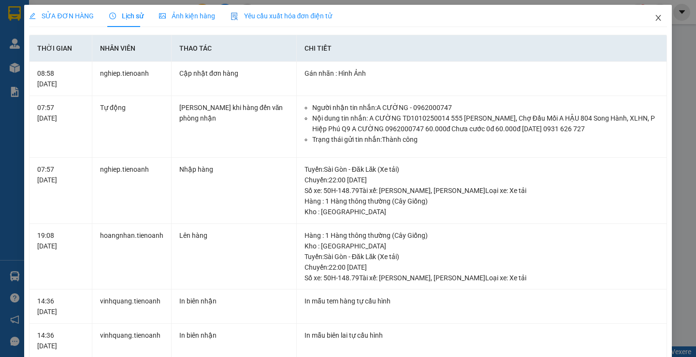
click at [654, 16] on icon "close" at bounding box center [658, 18] width 8 height 8
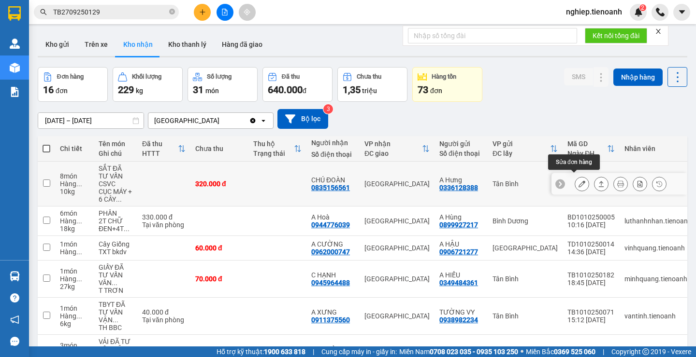
click at [575, 185] on button at bounding box center [582, 184] width 14 height 17
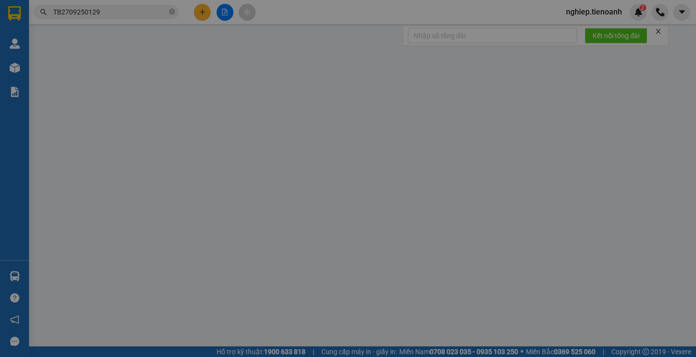
type input "0835156561"
type input "CHÚ ĐOÀN"
type input "0336128388"
type input "A Hưng"
type input "0"
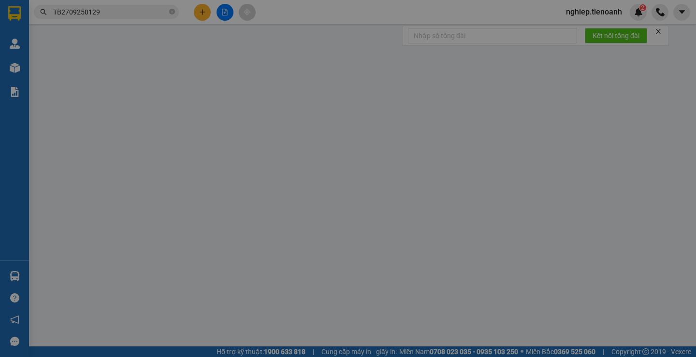
type input "320.000"
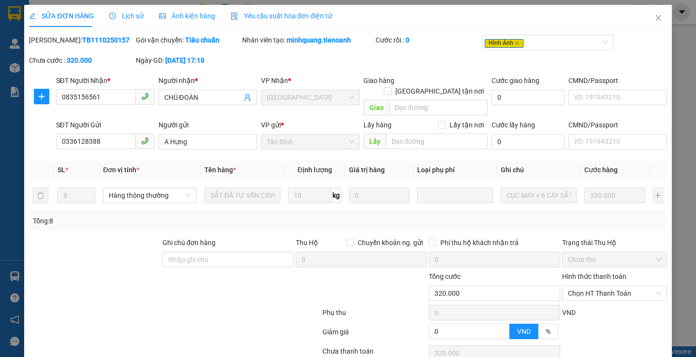
click at [127, 19] on span "Lịch sử" at bounding box center [126, 16] width 34 height 8
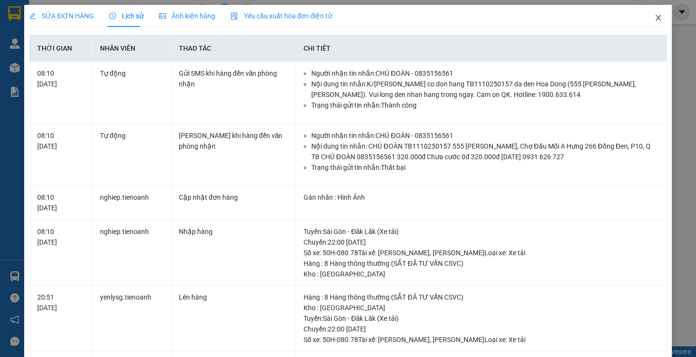
drag, startPoint x: 649, startPoint y: 14, endPoint x: 9, endPoint y: 244, distance: 679.4
click at [654, 14] on icon "close" at bounding box center [658, 18] width 8 height 8
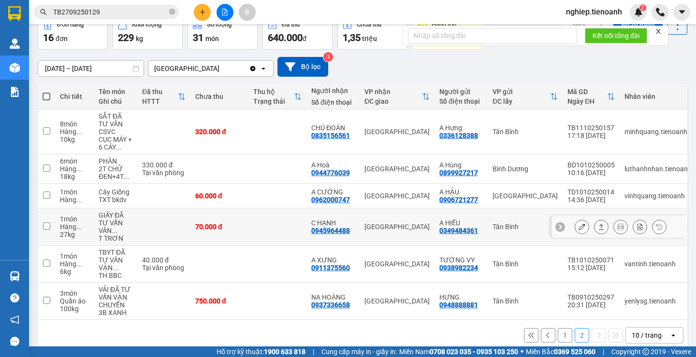
scroll to position [61, 0]
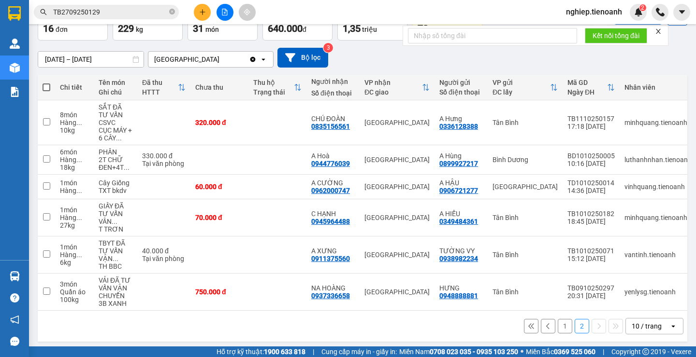
click at [557, 322] on button "1" at bounding box center [564, 326] width 14 height 14
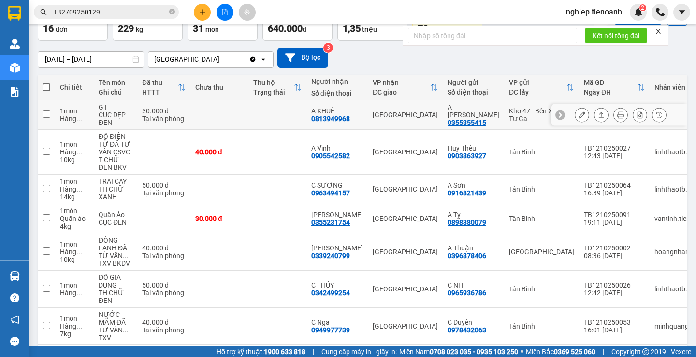
click at [578, 117] on icon at bounding box center [581, 115] width 7 height 7
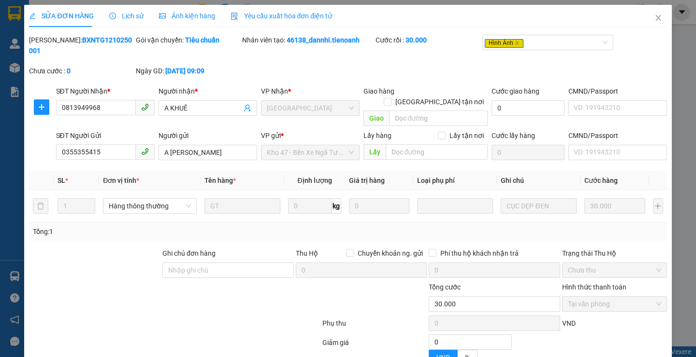
type input "0813949968"
type input "A KHUÊ"
type input "0355355415"
type input "A [PERSON_NAME]"
type input "0"
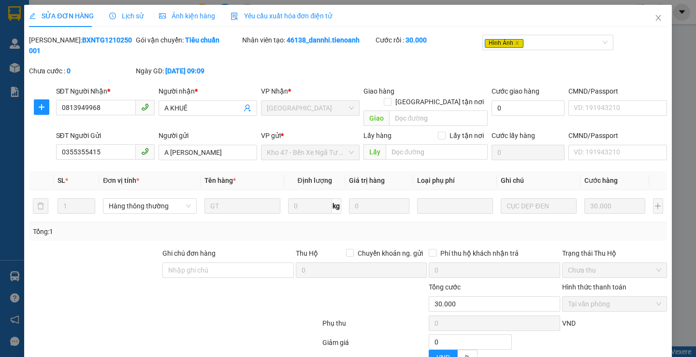
type input "30.000"
click at [124, 13] on span "Lịch sử" at bounding box center [126, 16] width 34 height 8
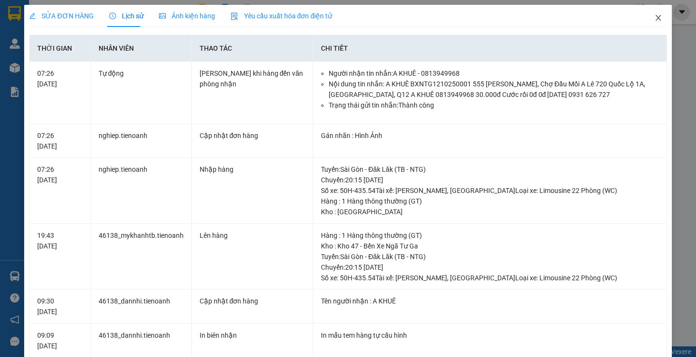
click at [654, 16] on icon "close" at bounding box center [658, 18] width 8 height 8
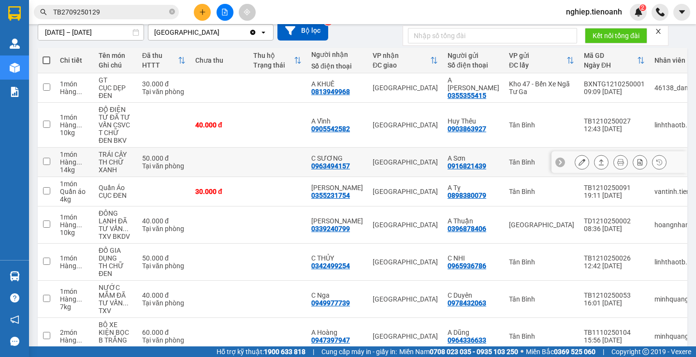
scroll to position [97, 0]
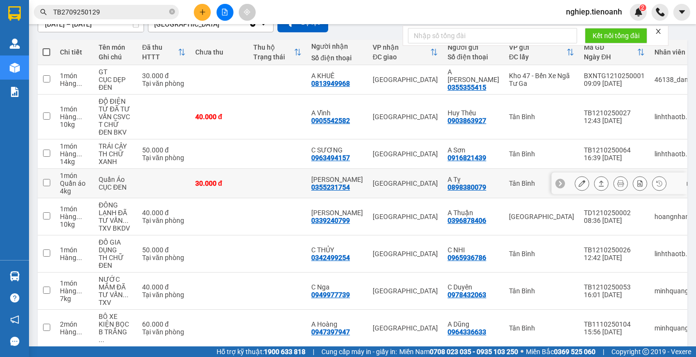
click at [578, 184] on icon at bounding box center [581, 183] width 7 height 7
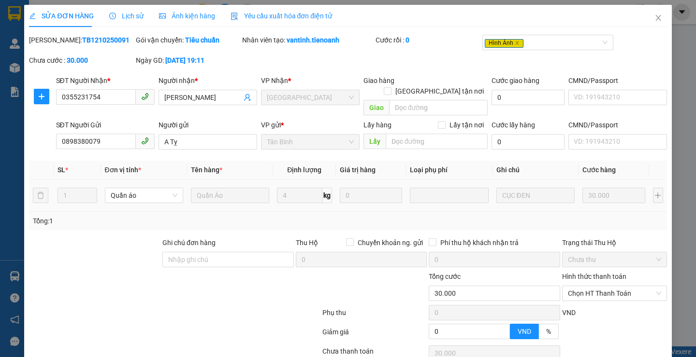
type input "0355231754"
type input "[PERSON_NAME]"
type input "0898380079"
type input "A Tỵ"
type input "0"
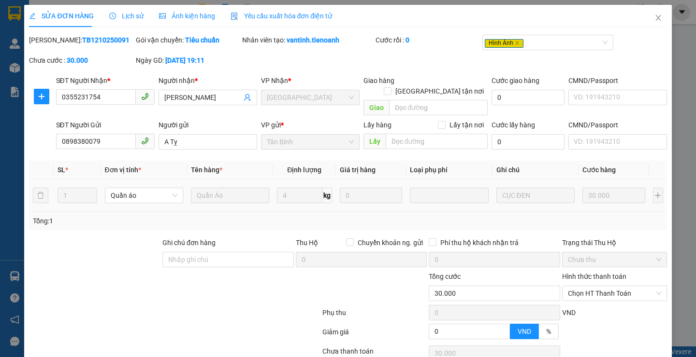
type input "30.000"
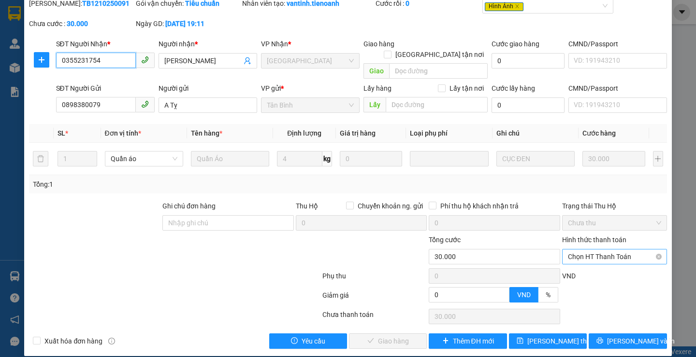
click at [579, 250] on span "Chọn HT Thanh Toán" at bounding box center [614, 257] width 93 height 14
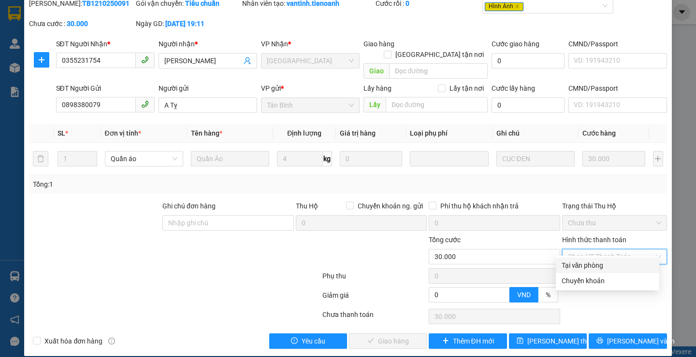
click at [569, 263] on div "Tại văn phòng" at bounding box center [607, 265] width 92 height 11
click at [569, 272] on span "VND" at bounding box center [569, 276] width 14 height 8
type input "0"
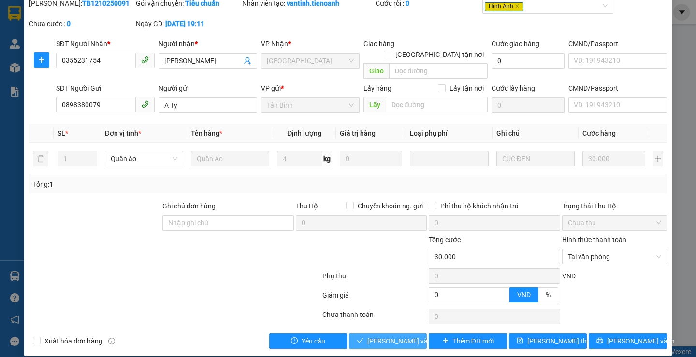
click at [386, 336] on span "[PERSON_NAME] và Giao hàng" at bounding box center [413, 341] width 93 height 11
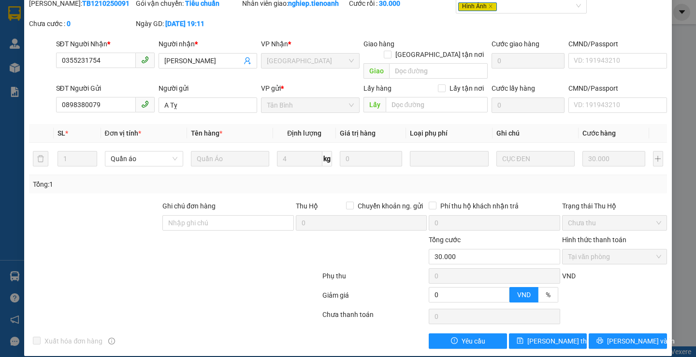
scroll to position [0, 0]
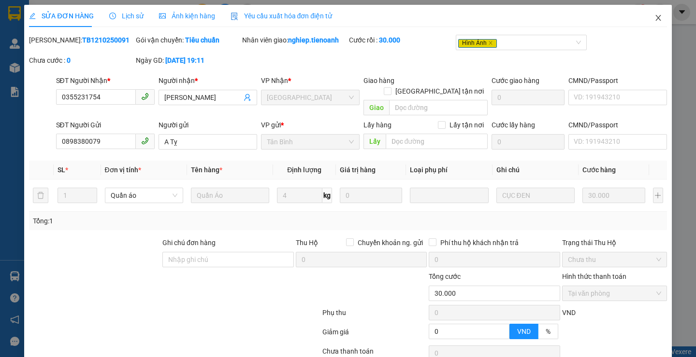
click at [654, 17] on icon "close" at bounding box center [658, 18] width 8 height 8
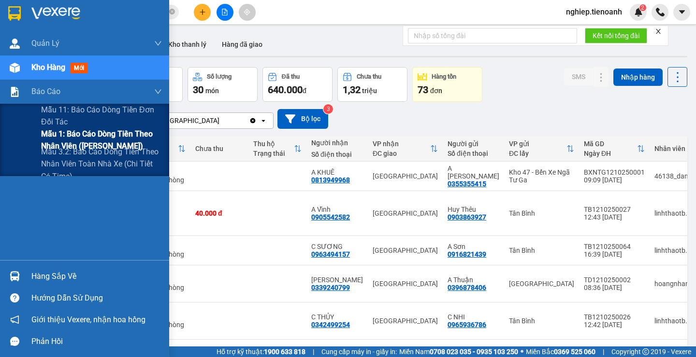
click at [76, 141] on span "Mẫu 1: Báo cáo dòng tiền theo nhân viên ([PERSON_NAME])" at bounding box center [101, 140] width 121 height 24
